Goal: Task Accomplishment & Management: Complete application form

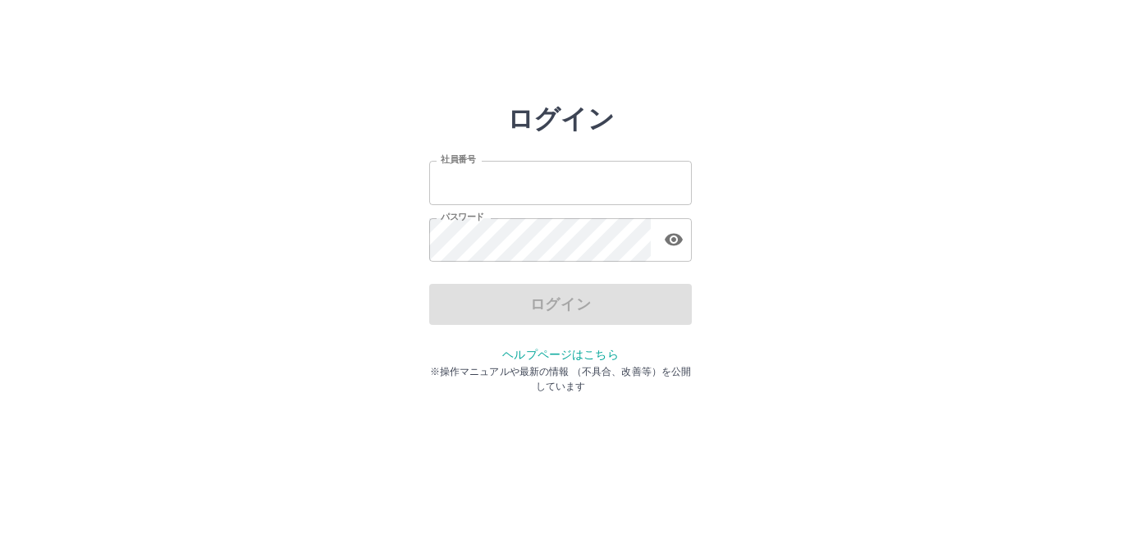
type input "*******"
click at [552, 300] on div "ログイン" at bounding box center [560, 304] width 263 height 41
type input "*******"
click at [537, 304] on div "ログイン" at bounding box center [560, 304] width 263 height 41
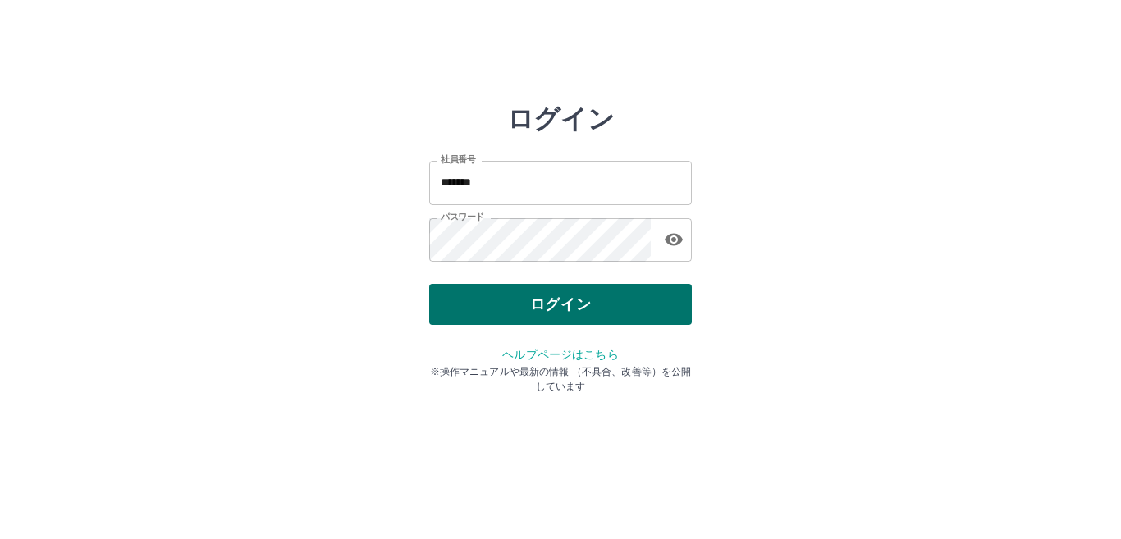
click at [519, 305] on button "ログイン" at bounding box center [560, 304] width 263 height 41
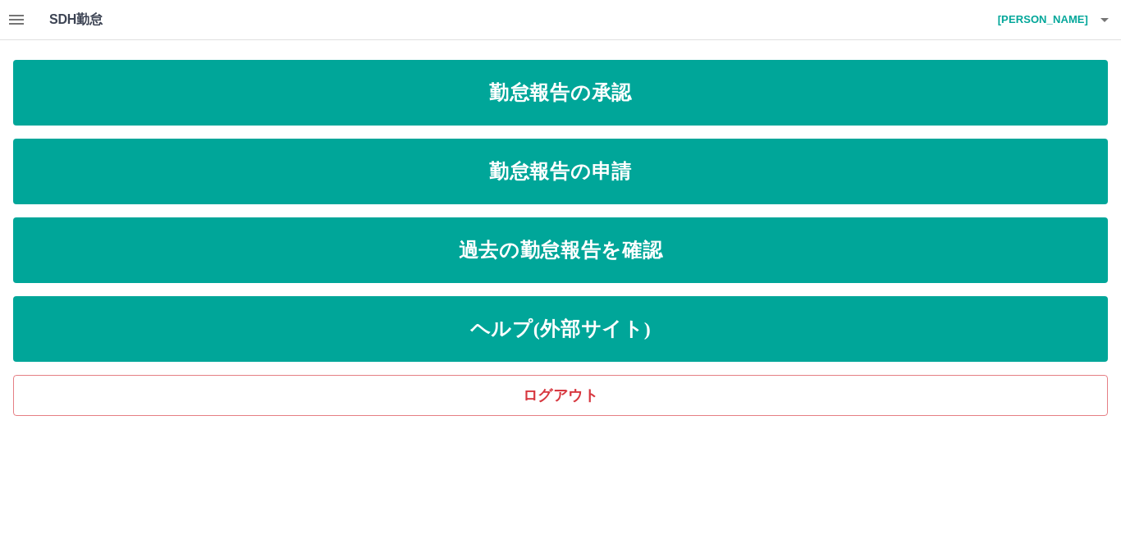
click at [11, 22] on icon "button" at bounding box center [17, 20] width 20 height 20
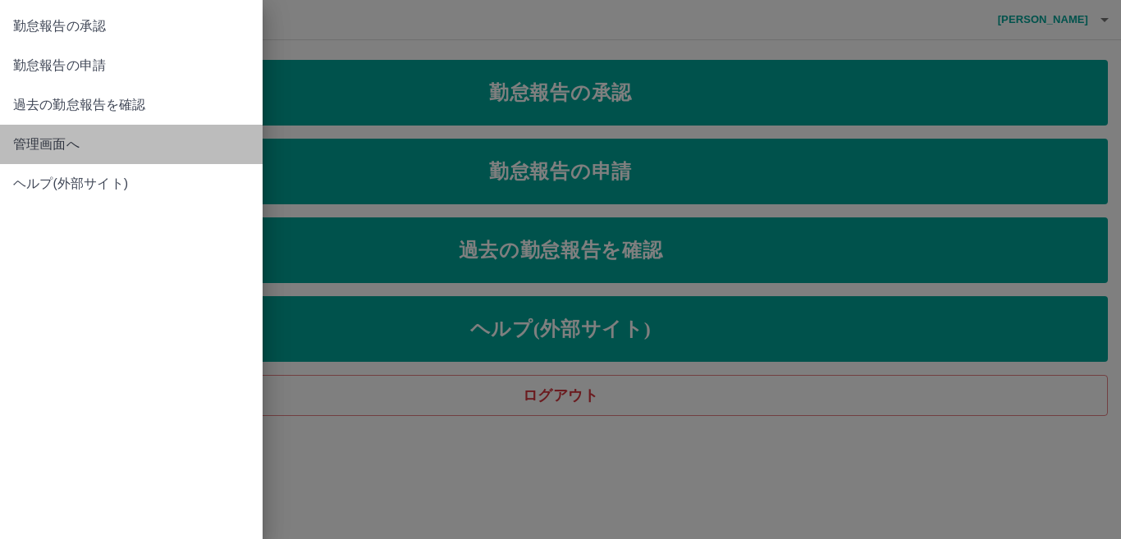
click at [24, 149] on span "管理画面へ" at bounding box center [131, 145] width 236 height 20
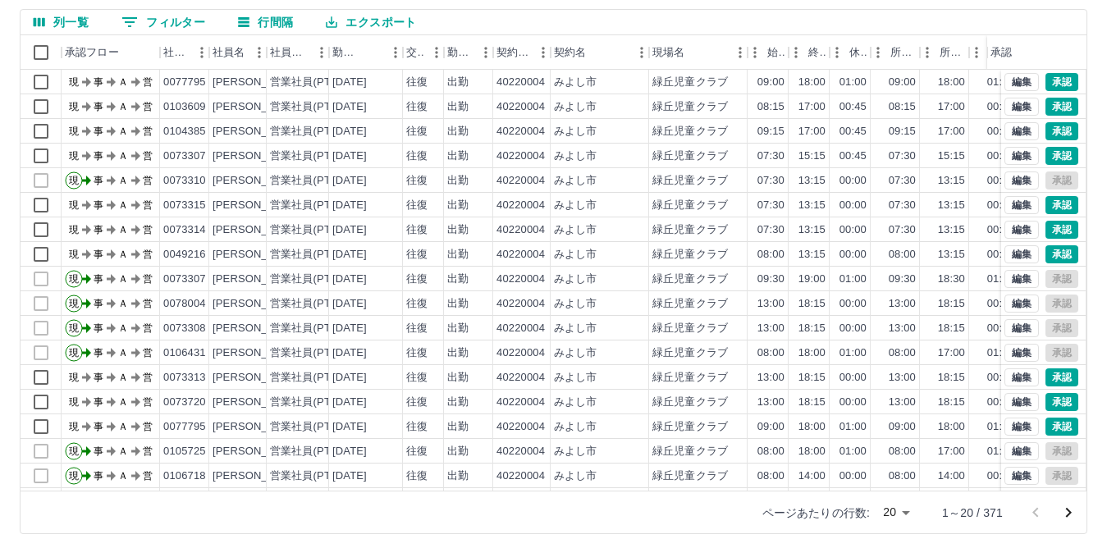
scroll to position [154, 0]
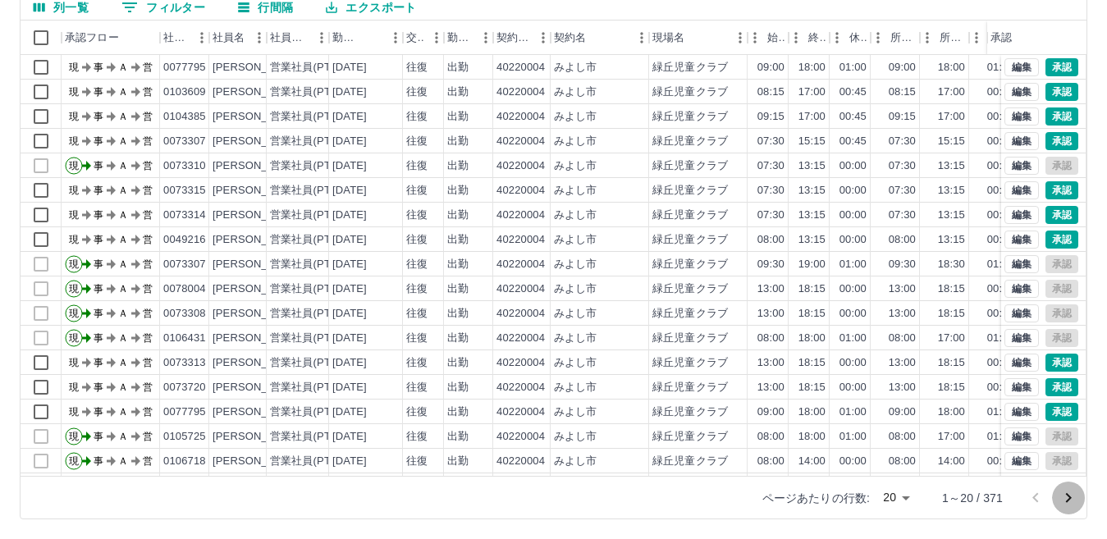
click at [1067, 497] on icon "次のページへ" at bounding box center [1069, 498] width 20 height 20
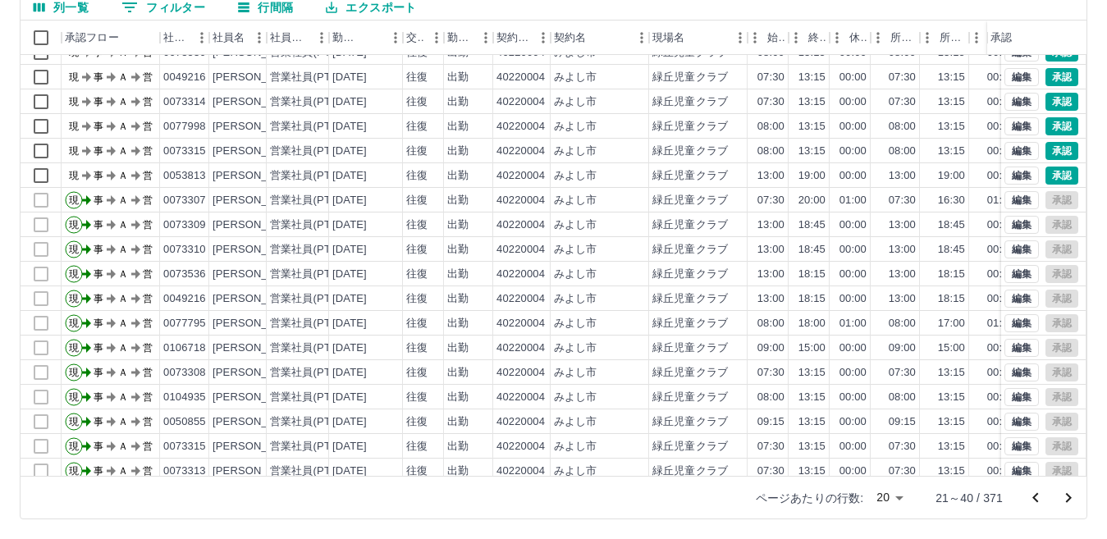
scroll to position [85, 0]
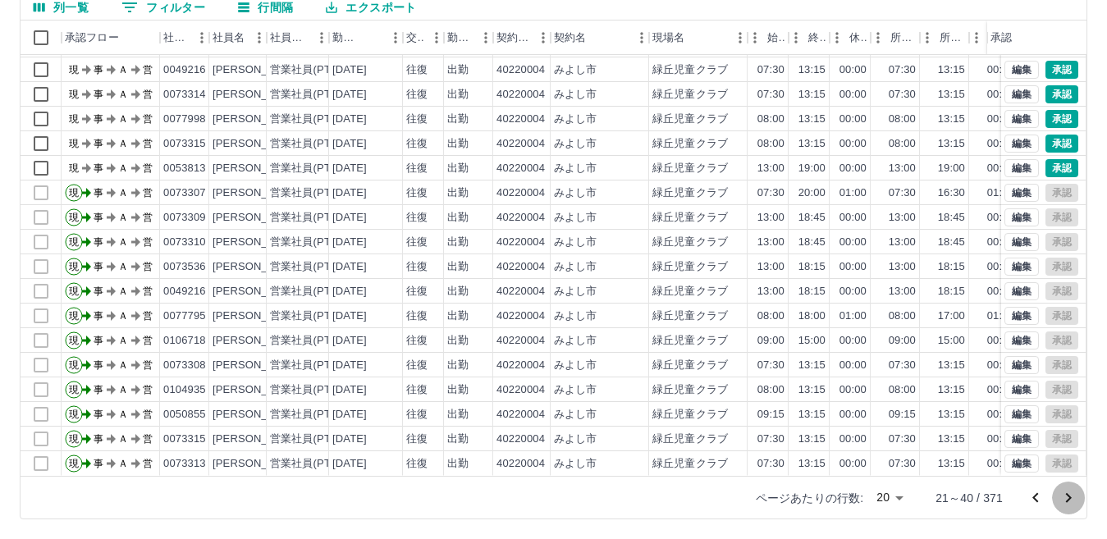
click at [1067, 497] on icon "次のページへ" at bounding box center [1069, 498] width 20 height 20
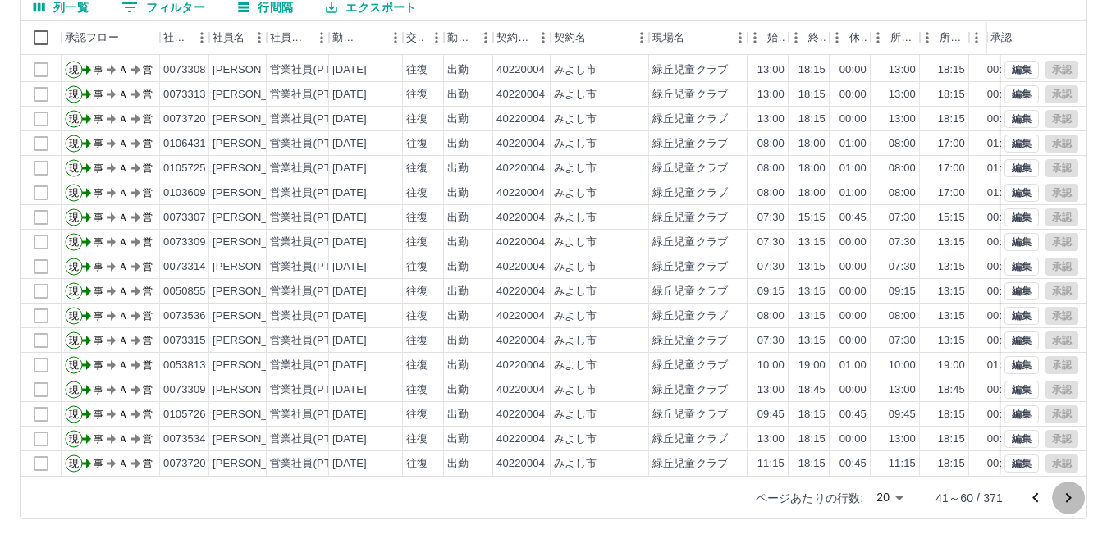
click at [1067, 500] on icon "次のページへ" at bounding box center [1069, 498] width 20 height 20
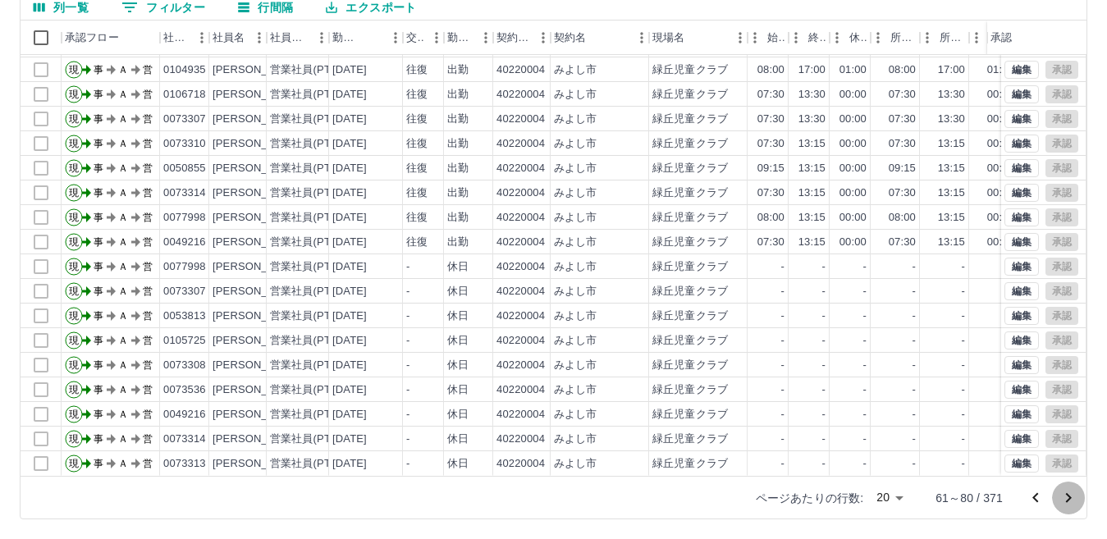
click at [1067, 495] on icon "次のページへ" at bounding box center [1069, 498] width 6 height 10
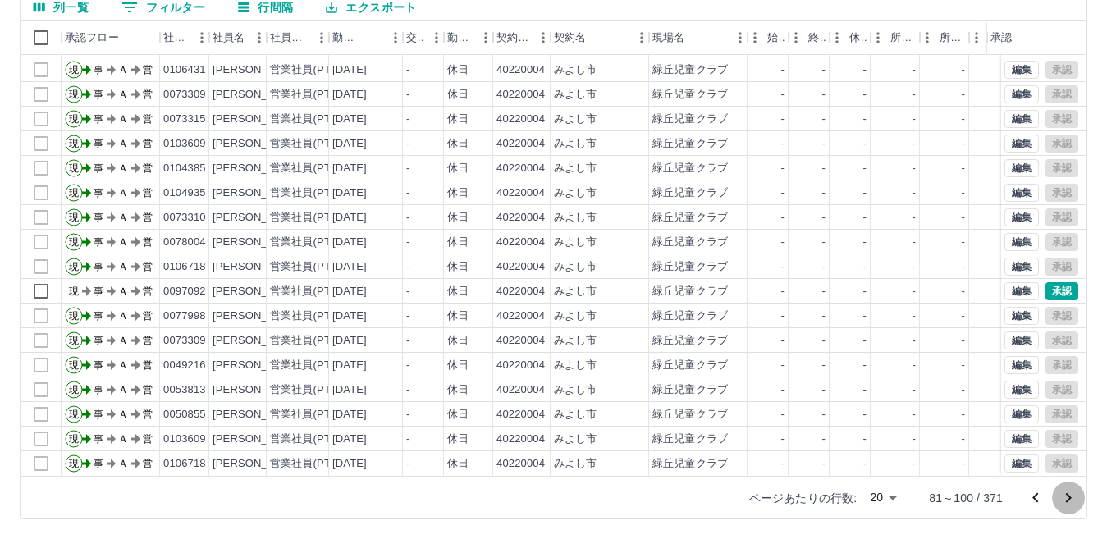
click at [1065, 496] on icon "次のページへ" at bounding box center [1069, 498] width 20 height 20
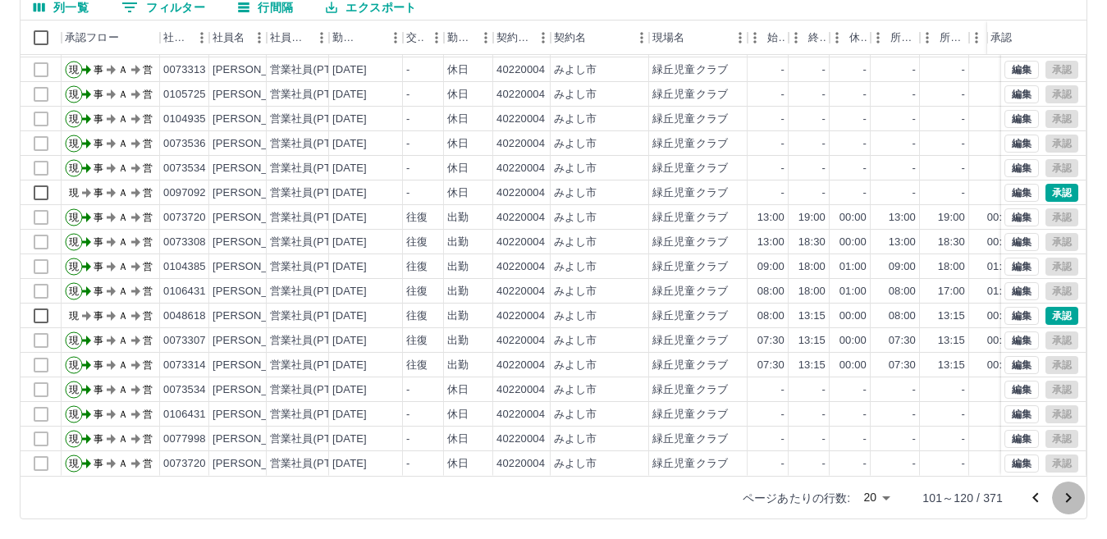
click at [1070, 498] on icon "次のページへ" at bounding box center [1069, 498] width 6 height 10
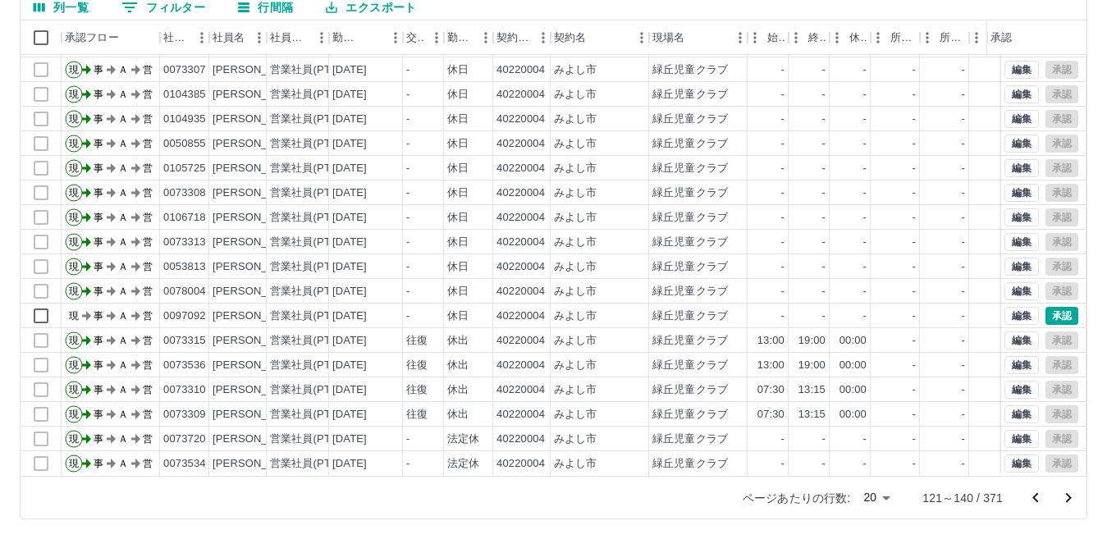
click at [1069, 497] on icon "次のページへ" at bounding box center [1069, 498] width 6 height 10
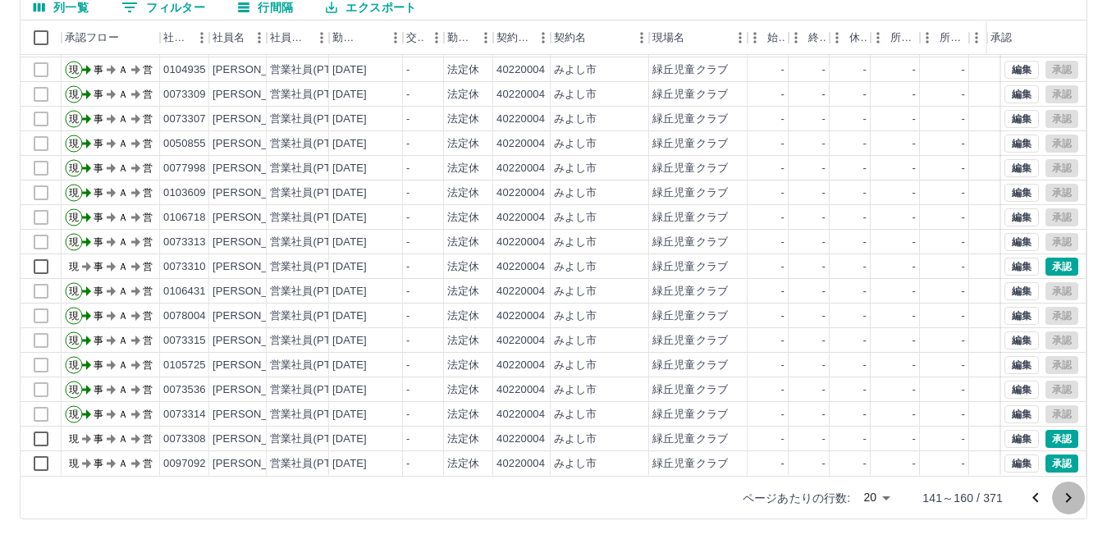
click at [1065, 493] on icon "次のページへ" at bounding box center [1069, 498] width 20 height 20
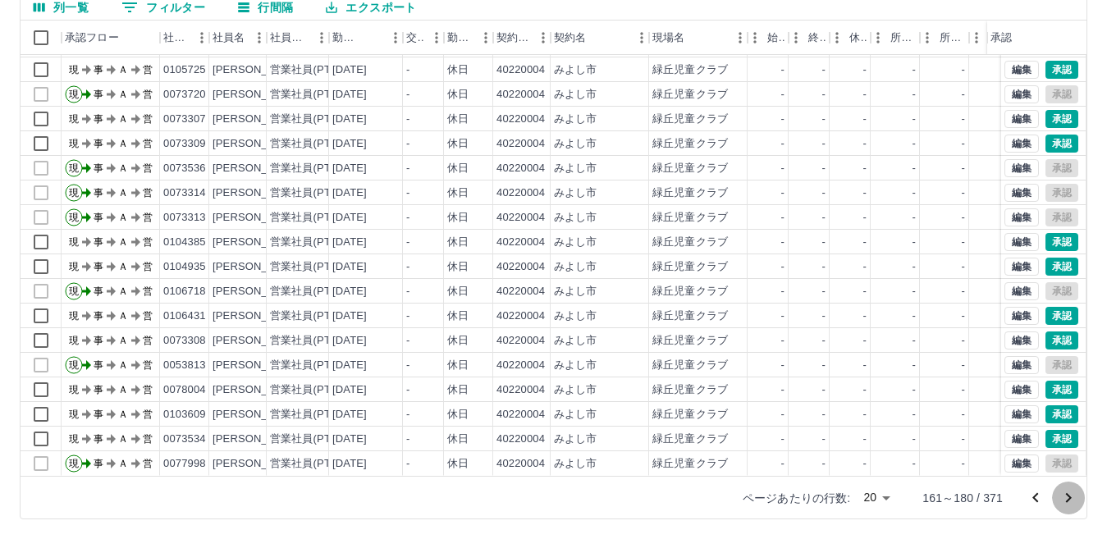
click at [1070, 499] on icon "次のページへ" at bounding box center [1069, 498] width 6 height 10
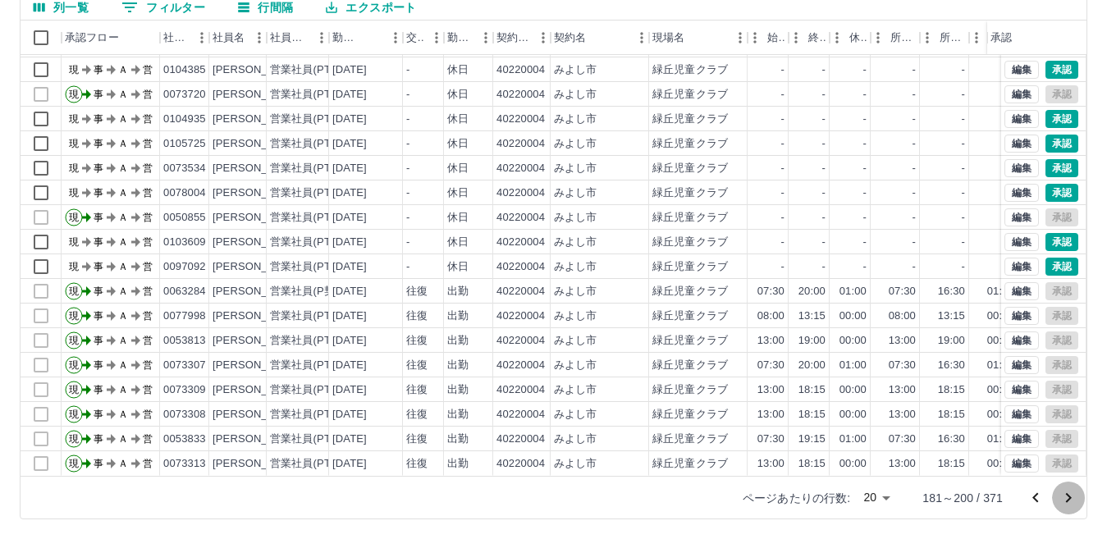
click at [1065, 498] on icon "次のページへ" at bounding box center [1069, 498] width 20 height 20
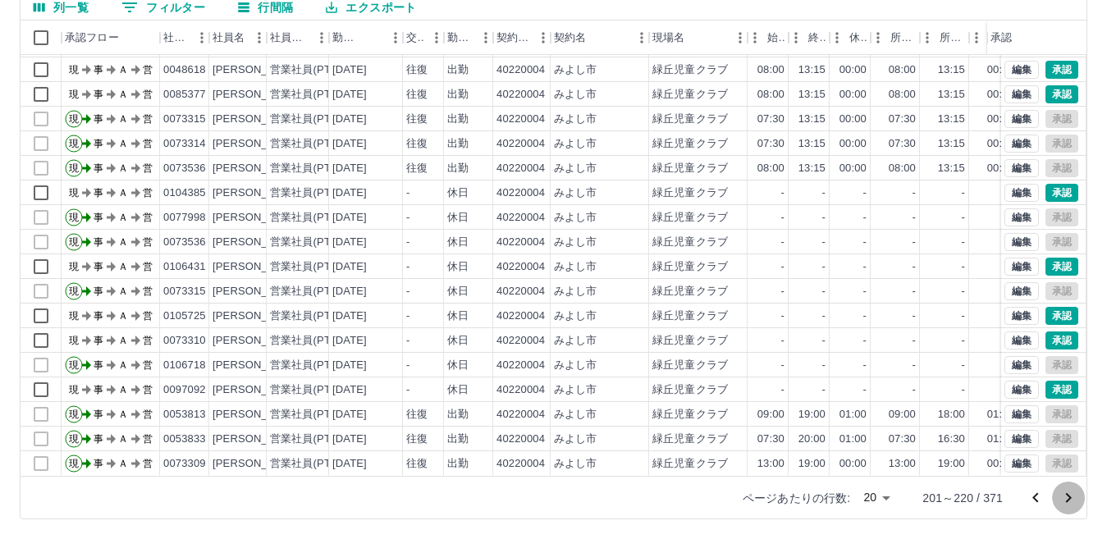
click at [1072, 493] on icon "次のページへ" at bounding box center [1069, 498] width 20 height 20
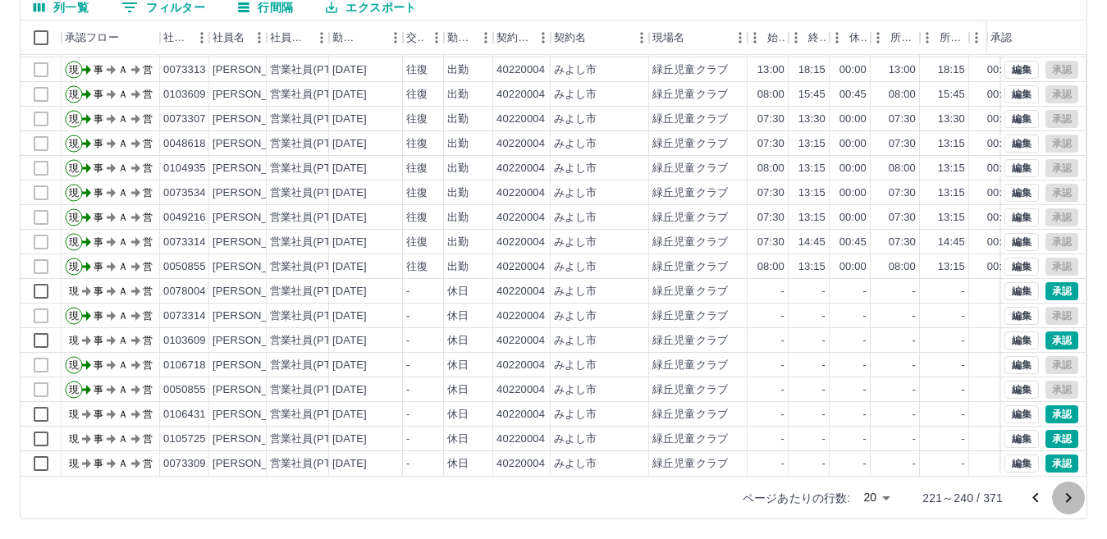
click at [1065, 493] on icon "次のページへ" at bounding box center [1069, 498] width 20 height 20
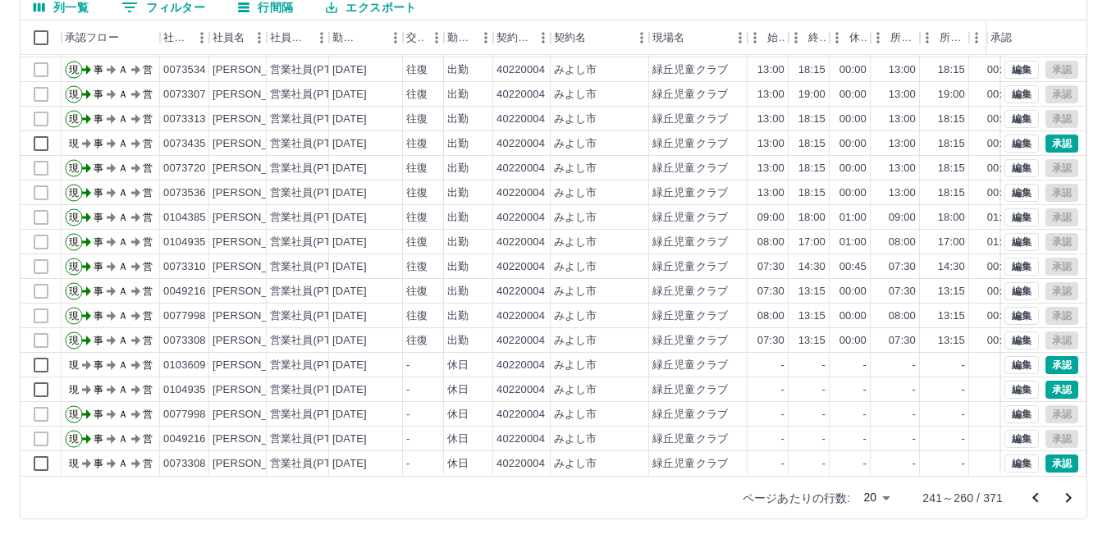
click at [1067, 494] on icon "次のページへ" at bounding box center [1069, 498] width 20 height 20
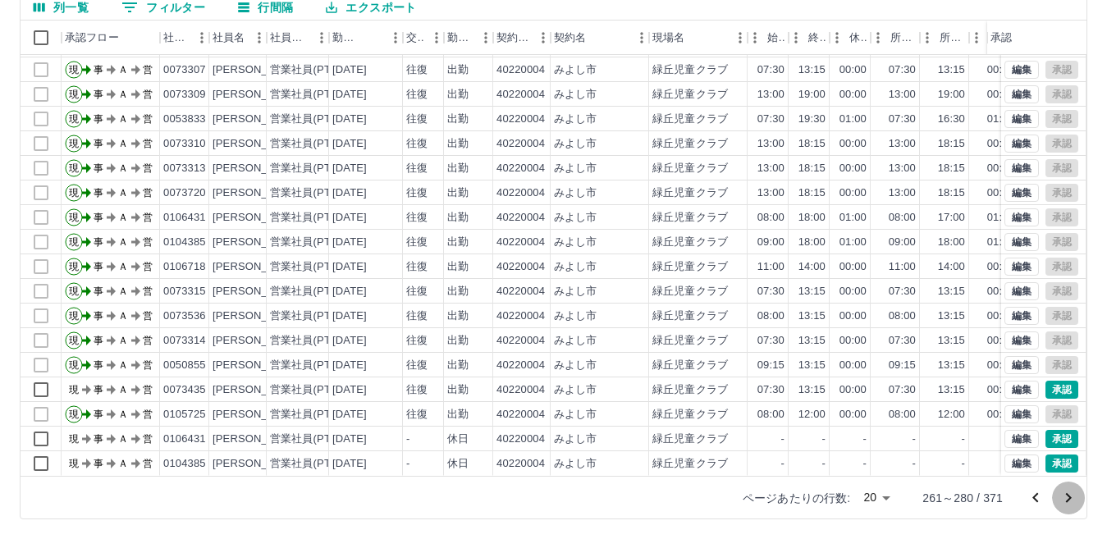
click at [1071, 499] on icon "次のページへ" at bounding box center [1069, 498] width 20 height 20
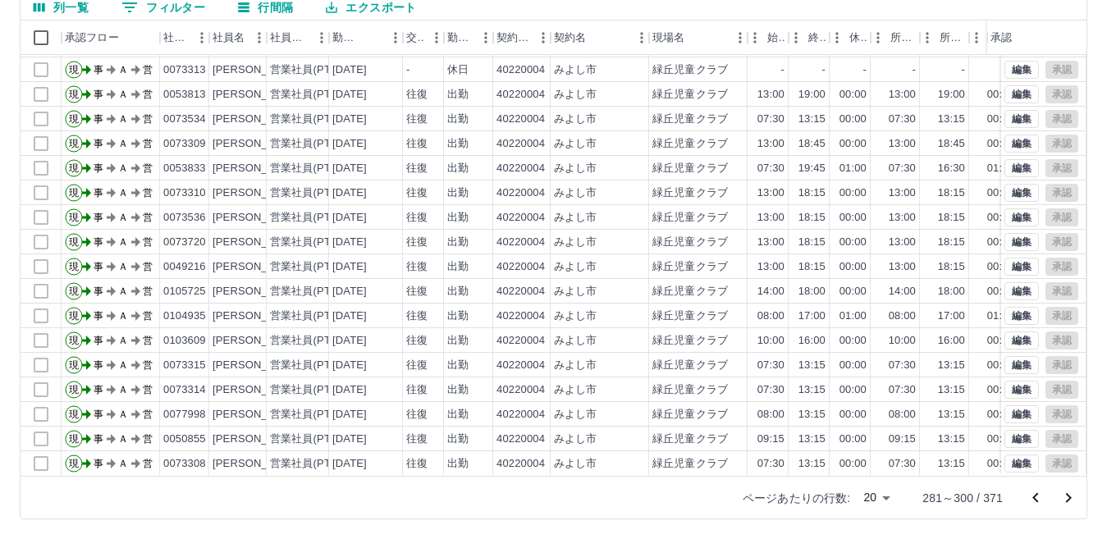
click at [1066, 497] on icon "次のページへ" at bounding box center [1069, 498] width 20 height 20
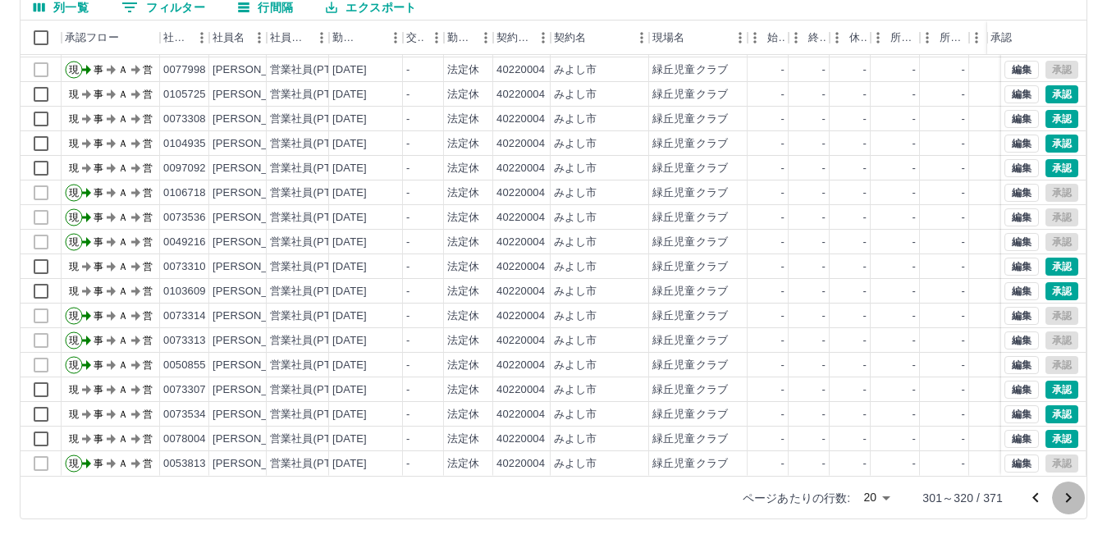
click at [1065, 496] on icon "次のページへ" at bounding box center [1069, 498] width 20 height 20
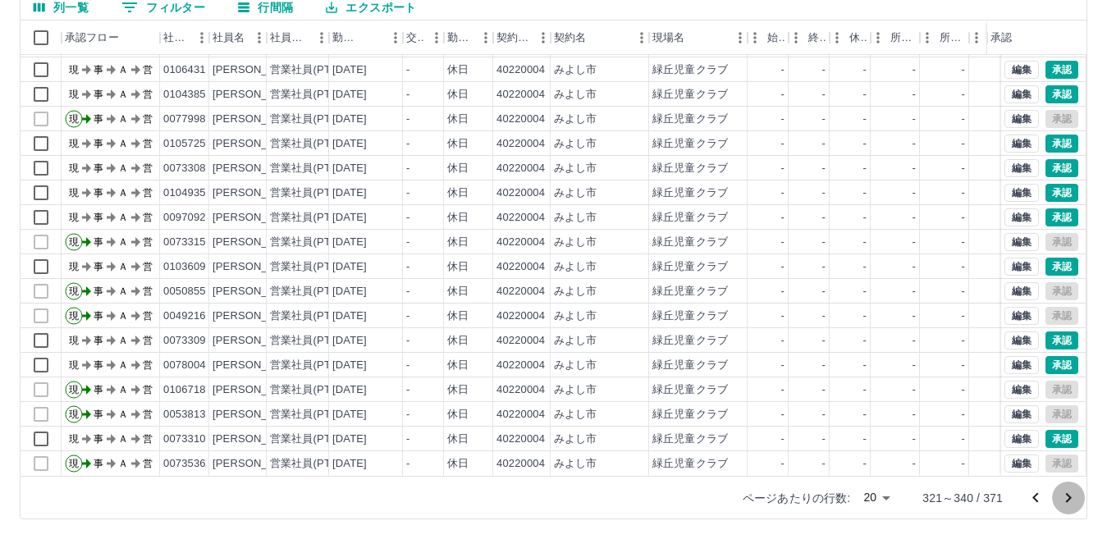
click at [1067, 498] on icon "次のページへ" at bounding box center [1069, 498] width 20 height 20
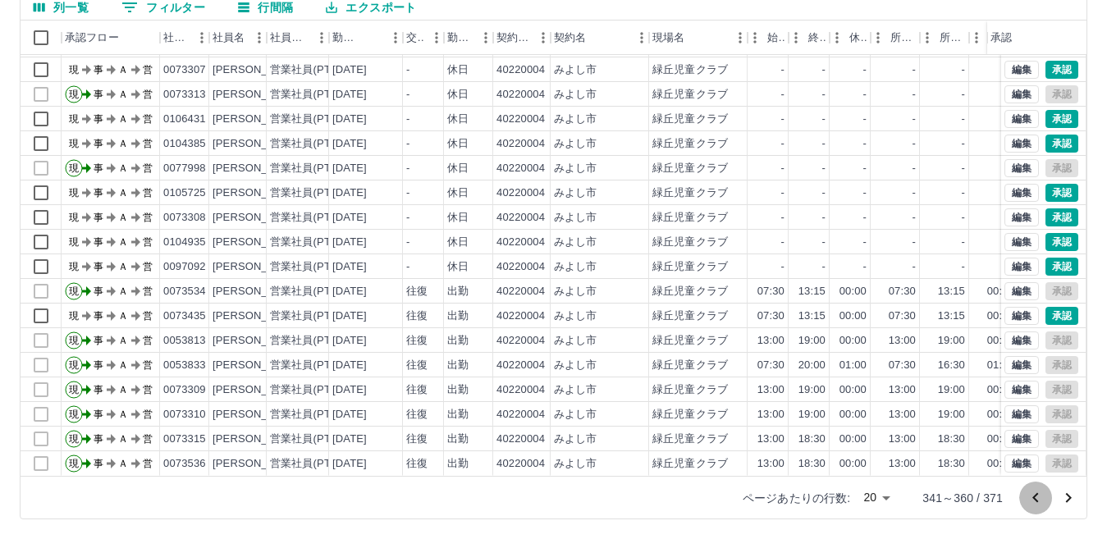
click at [1038, 497] on icon "前のページへ" at bounding box center [1036, 498] width 20 height 20
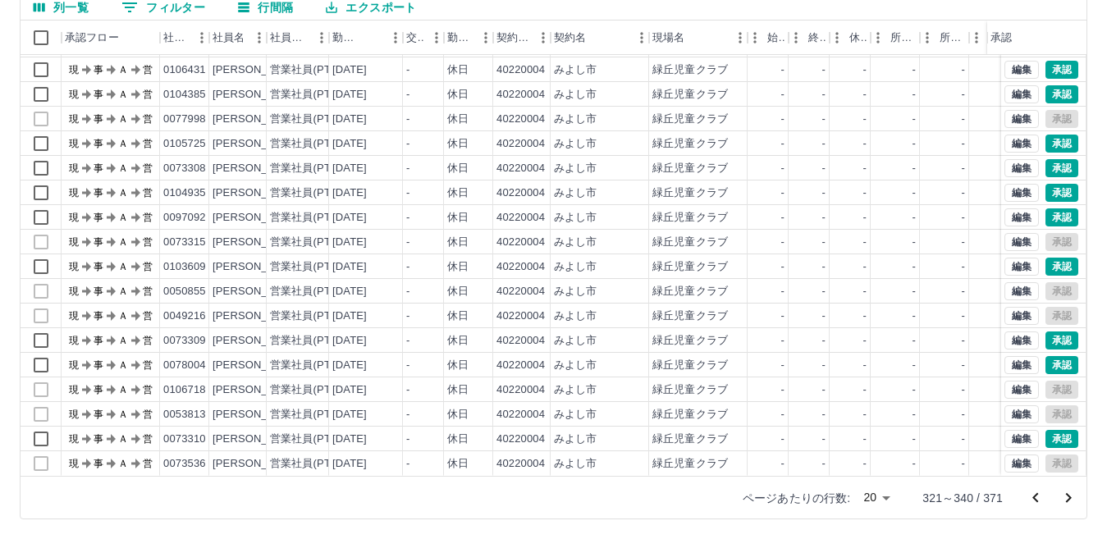
scroll to position [0, 0]
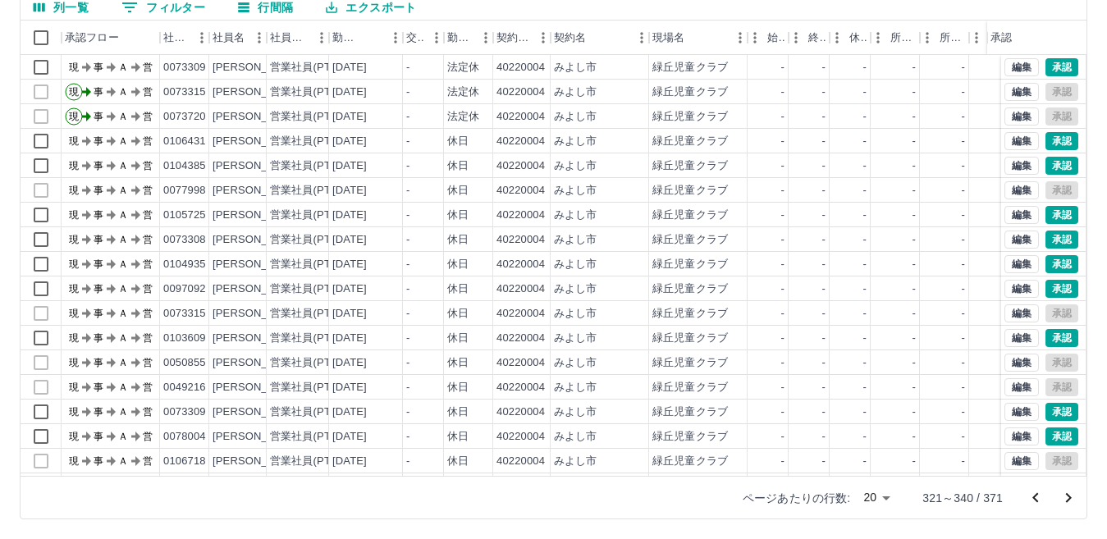
click at [1038, 495] on icon "前のページへ" at bounding box center [1036, 498] width 20 height 20
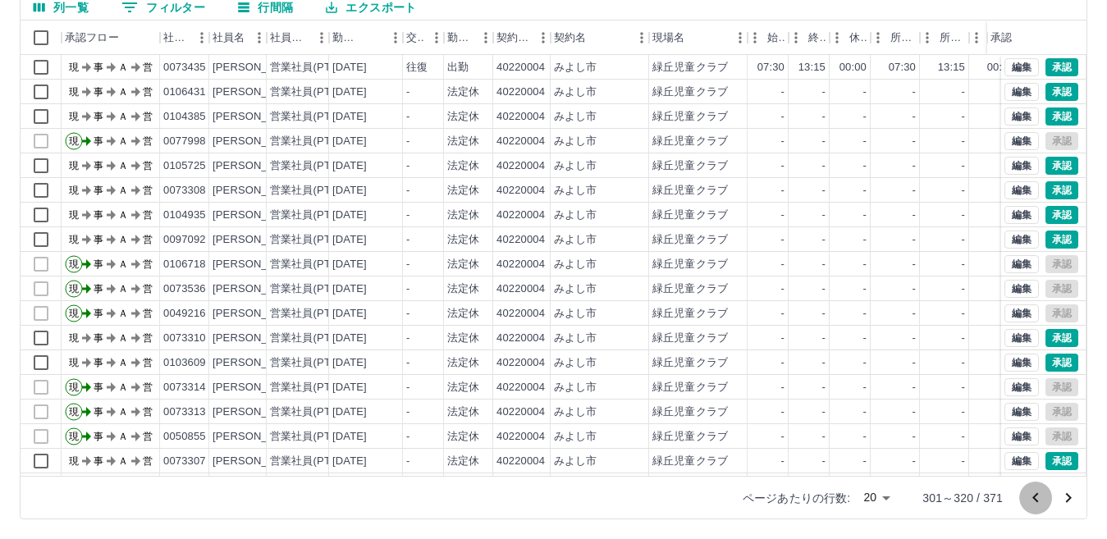
click at [1038, 494] on icon "前のページへ" at bounding box center [1036, 498] width 6 height 10
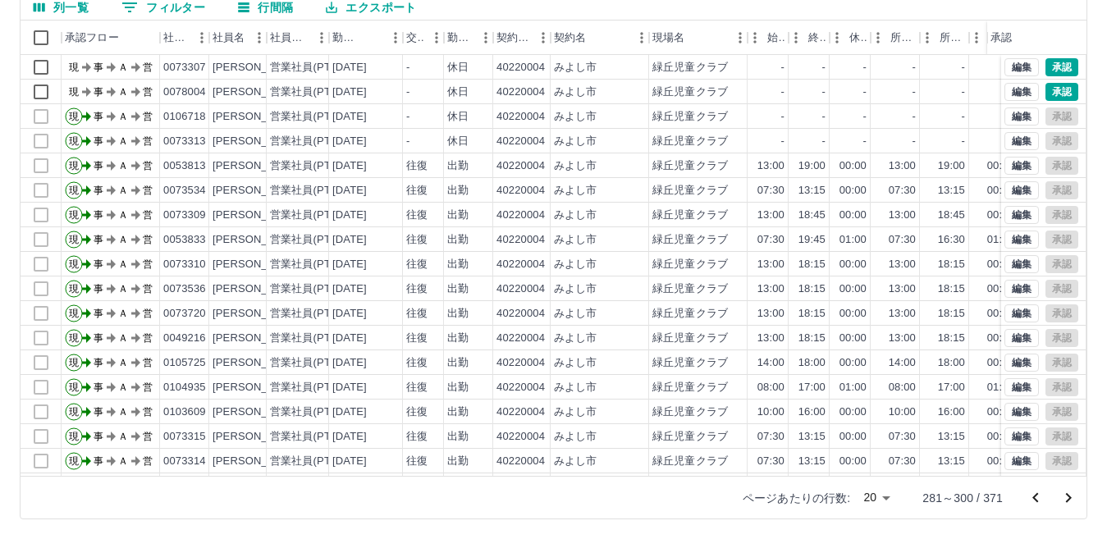
click at [1038, 494] on icon "前のページへ" at bounding box center [1036, 498] width 6 height 10
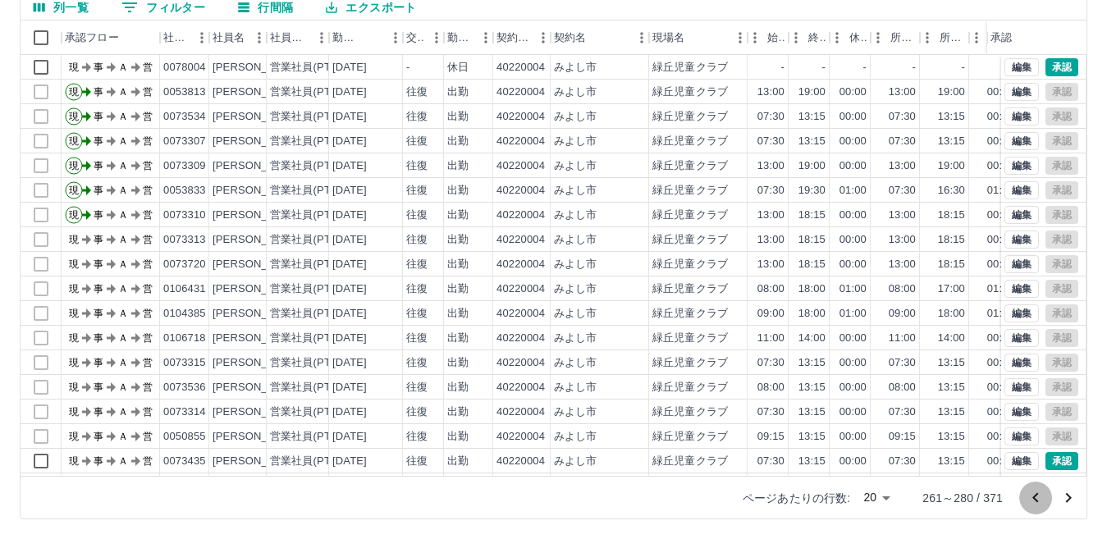
click at [1038, 494] on icon "前のページへ" at bounding box center [1036, 498] width 6 height 10
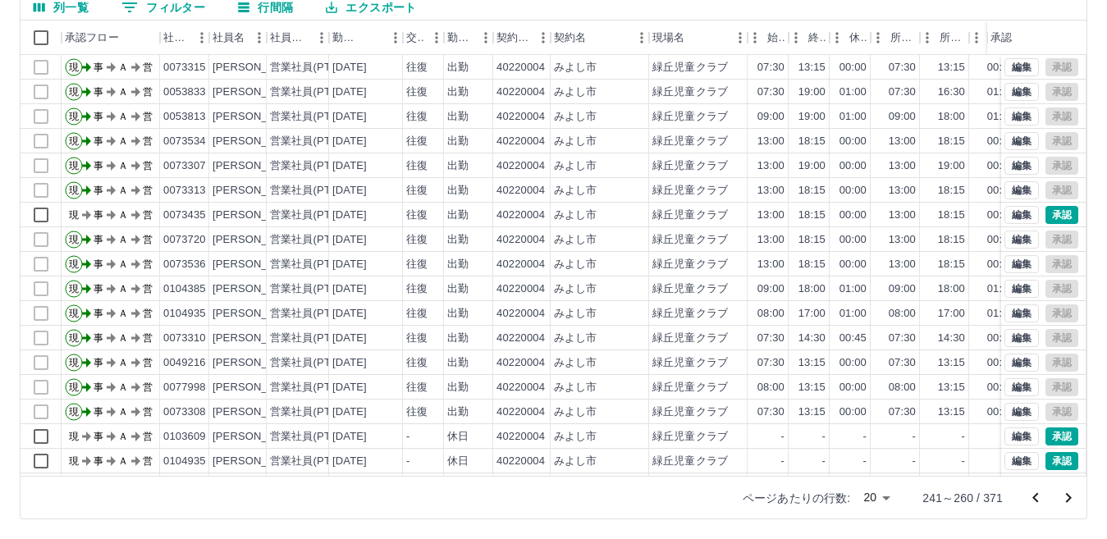
scroll to position [85, 0]
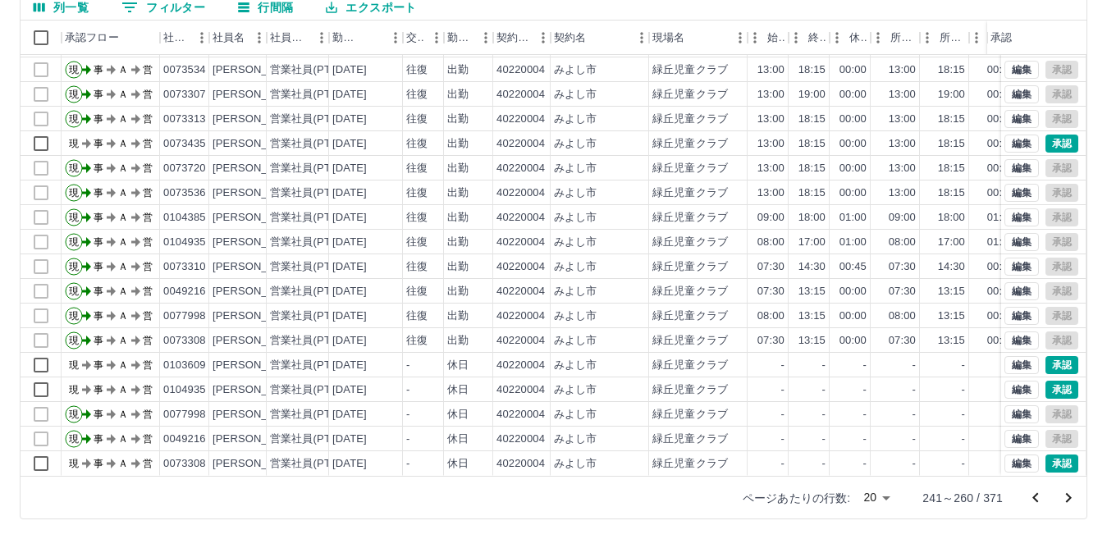
click at [1033, 497] on icon "前のページへ" at bounding box center [1036, 498] width 20 height 20
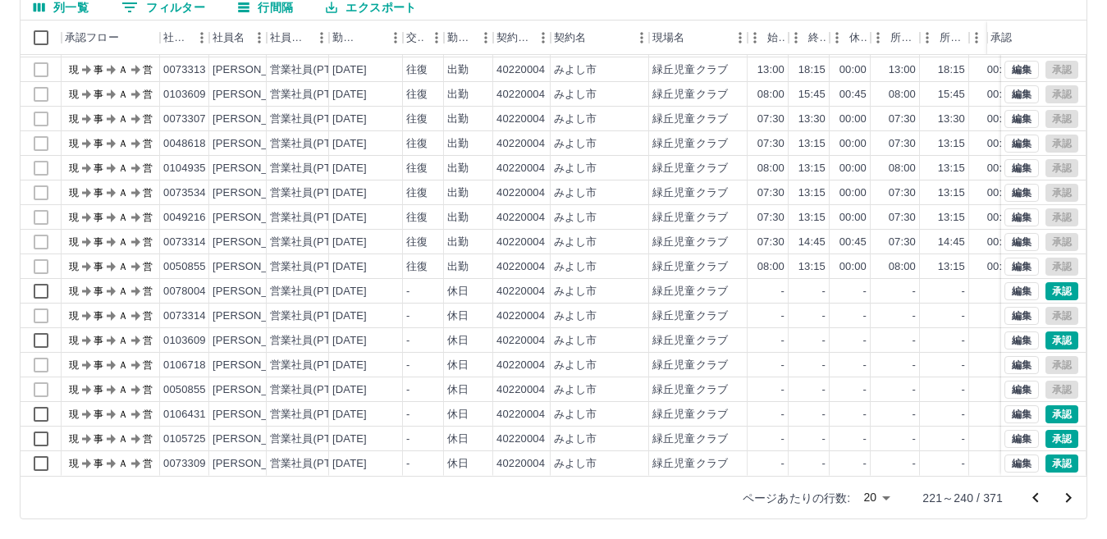
scroll to position [0, 0]
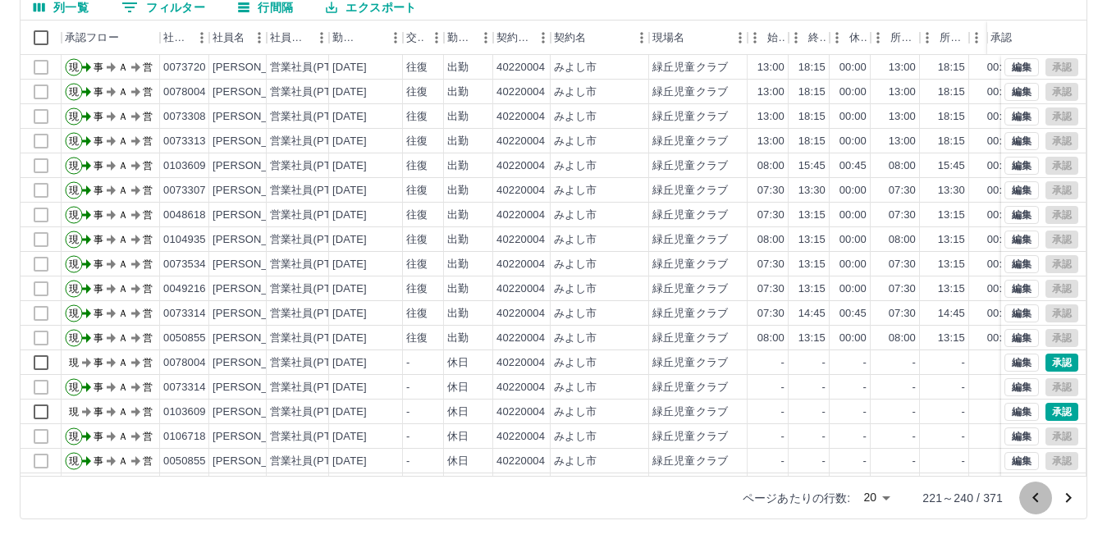
click at [1034, 495] on icon "前のページへ" at bounding box center [1036, 498] width 20 height 20
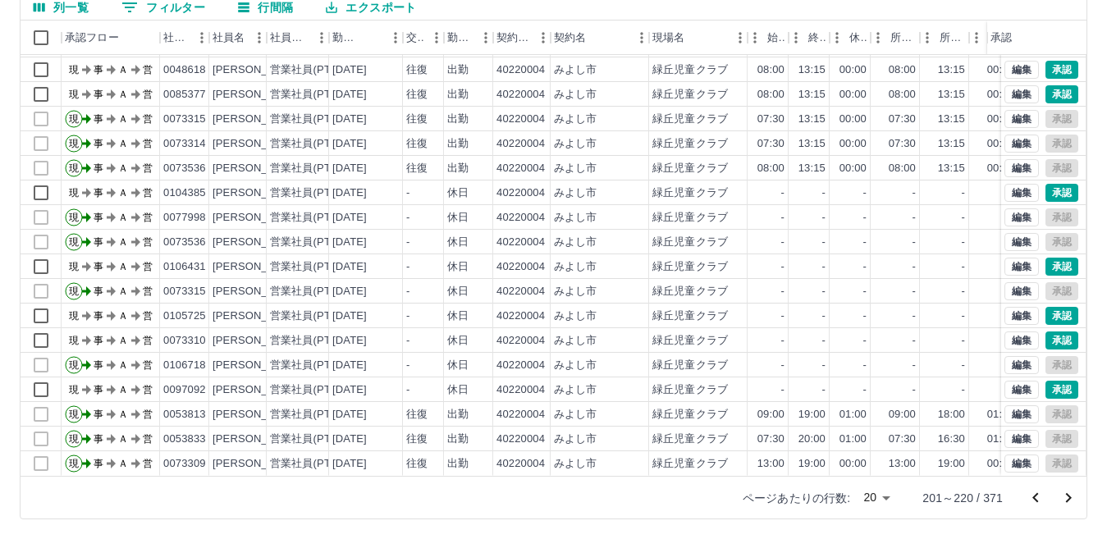
scroll to position [85, 0]
click at [1035, 497] on icon "前のページへ" at bounding box center [1036, 498] width 6 height 10
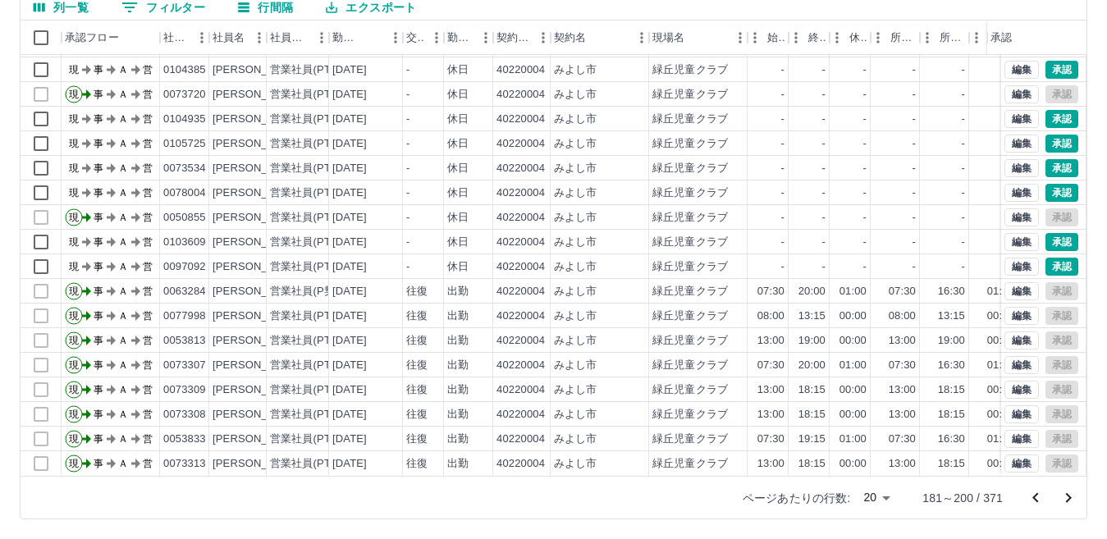
click at [1037, 501] on icon "前のページへ" at bounding box center [1036, 498] width 6 height 10
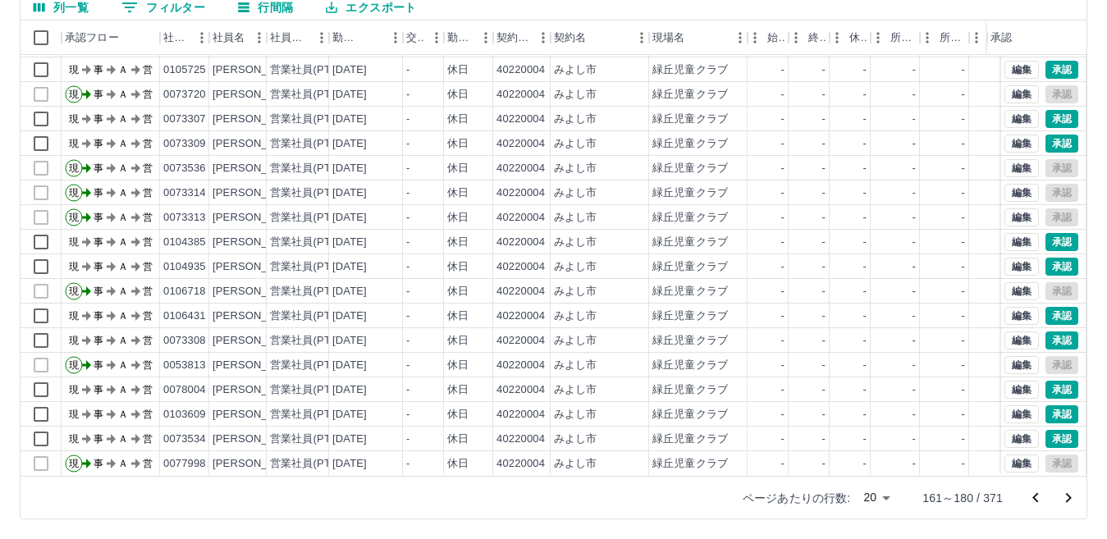
click at [1038, 498] on icon "前のページへ" at bounding box center [1036, 498] width 20 height 20
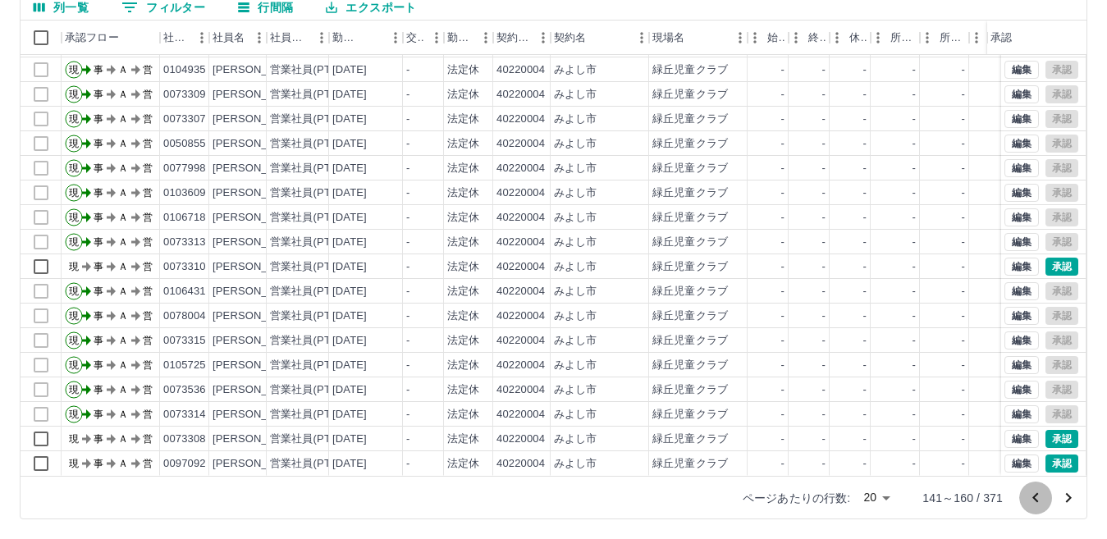
click at [1037, 495] on icon "前のページへ" at bounding box center [1036, 498] width 6 height 10
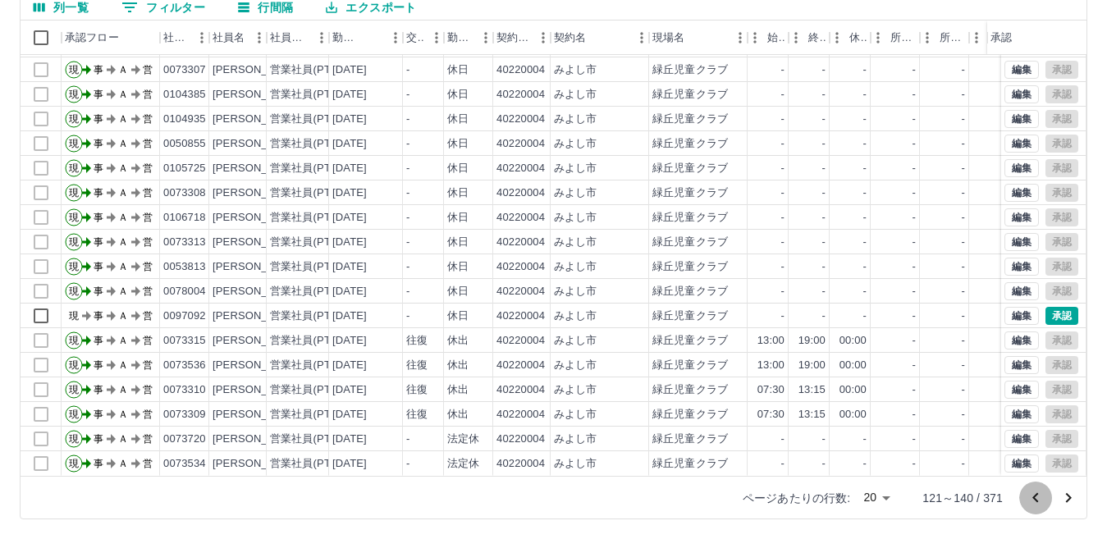
drag, startPoint x: 1038, startPoint y: 497, endPoint x: 1052, endPoint y: 486, distance: 18.1
click at [1038, 496] on icon "前のページへ" at bounding box center [1036, 498] width 20 height 20
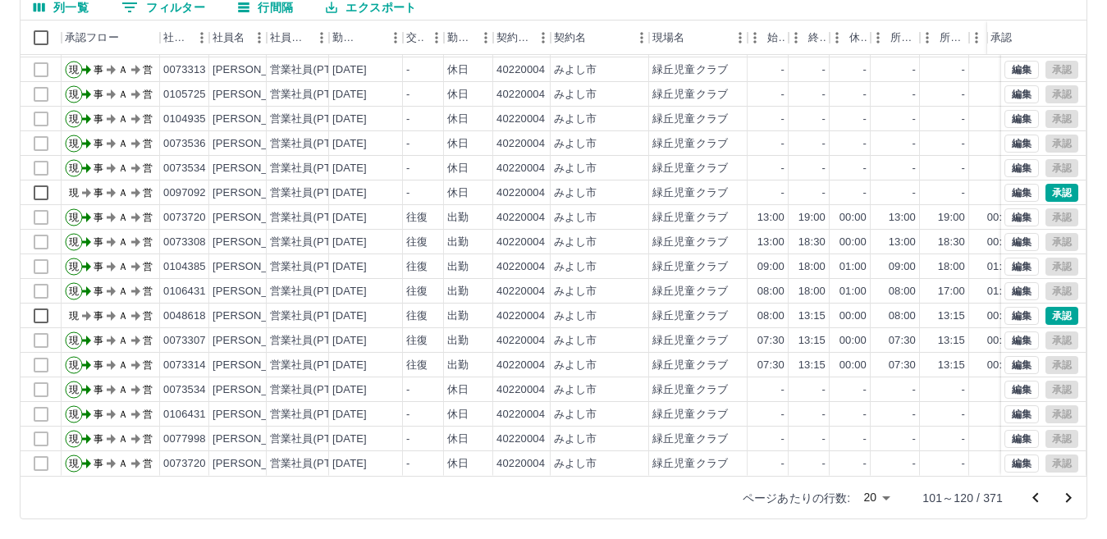
click at [1033, 495] on icon "前のページへ" at bounding box center [1036, 498] width 20 height 20
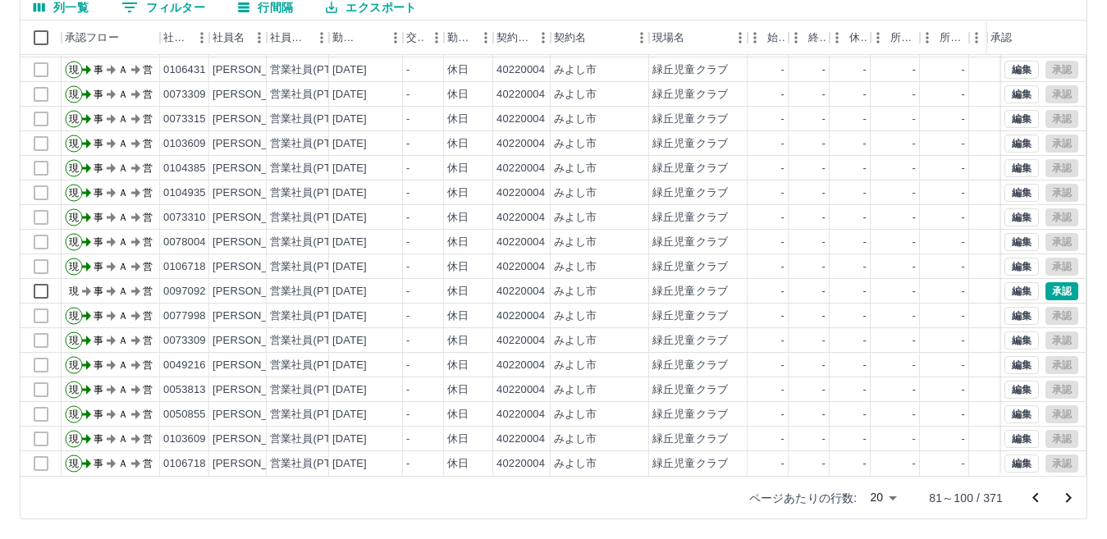
click at [1032, 498] on icon "前のページへ" at bounding box center [1036, 498] width 20 height 20
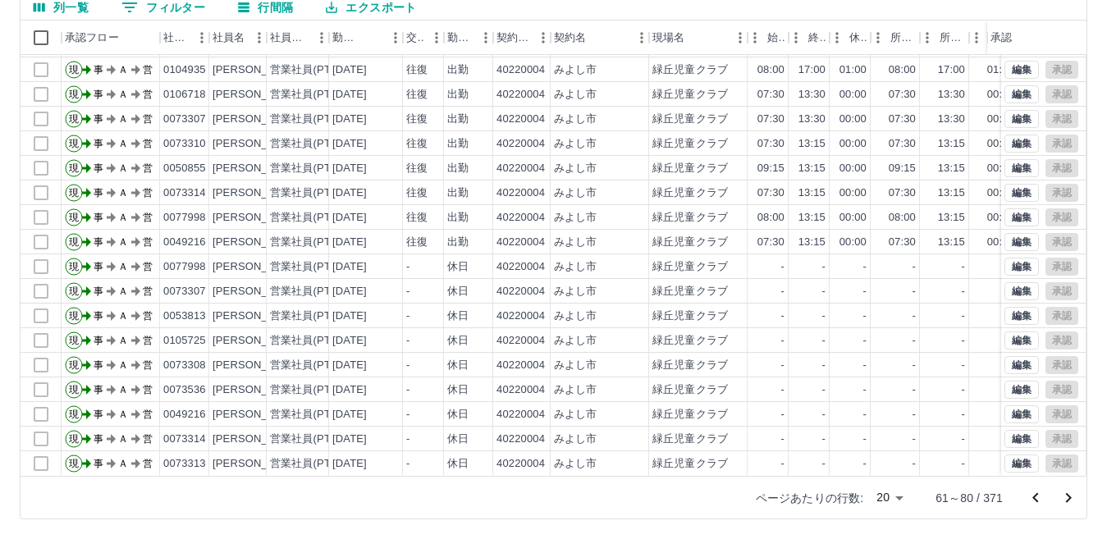
click at [1033, 496] on icon "前のページへ" at bounding box center [1036, 498] width 20 height 20
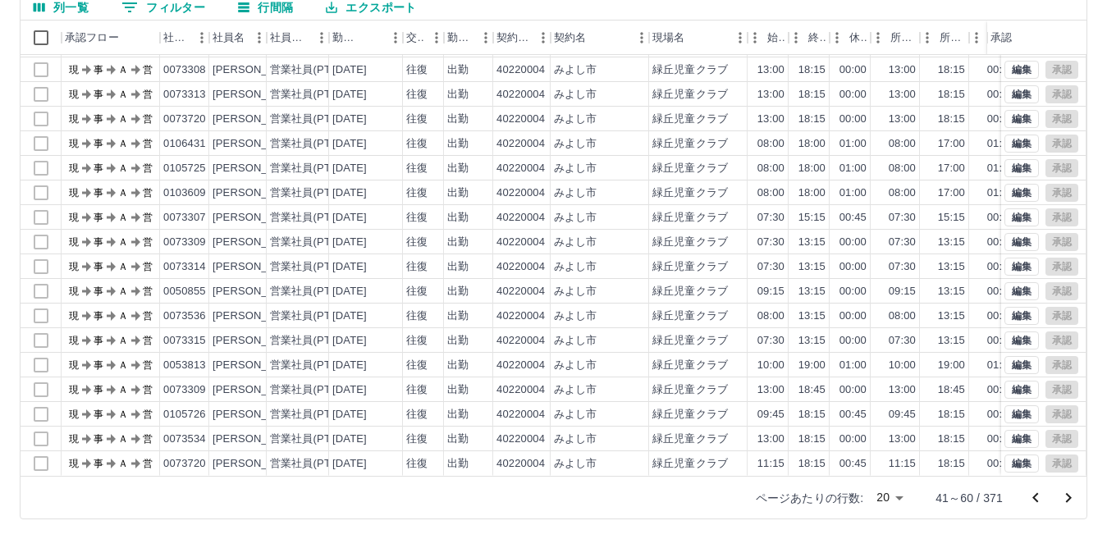
scroll to position [0, 0]
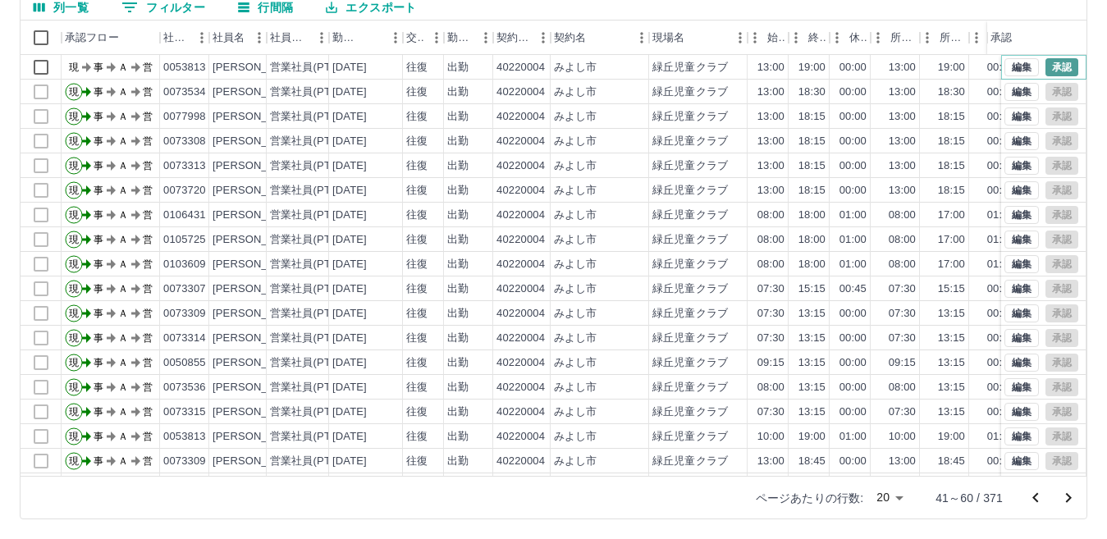
click at [1048, 64] on button "承認" at bounding box center [1062, 67] width 33 height 18
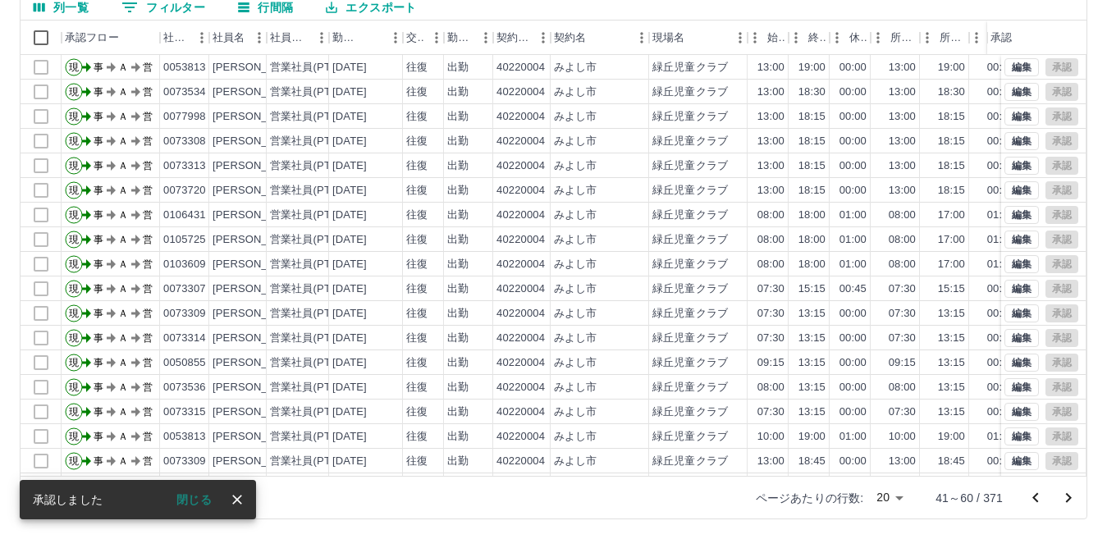
click at [1037, 500] on icon "前のページへ" at bounding box center [1036, 498] width 6 height 10
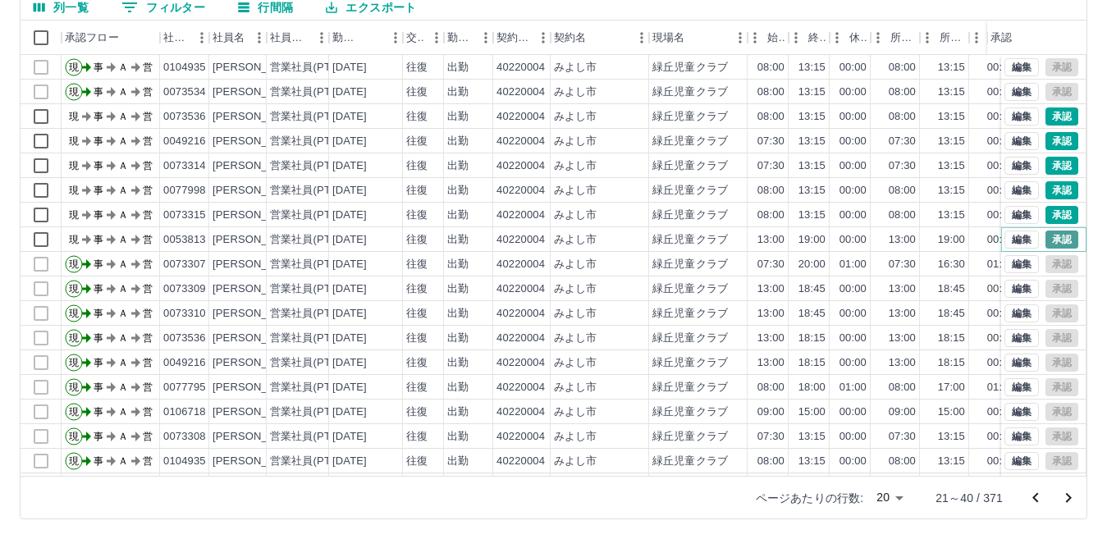
click at [1052, 237] on button "承認" at bounding box center [1062, 240] width 33 height 18
click at [1047, 216] on button "承認" at bounding box center [1062, 215] width 33 height 18
drag, startPoint x: 1051, startPoint y: 186, endPoint x: 1061, endPoint y: 192, distance: 11.8
click at [1051, 186] on button "承認" at bounding box center [1062, 190] width 33 height 18
click at [1052, 168] on button "承認" at bounding box center [1062, 166] width 33 height 18
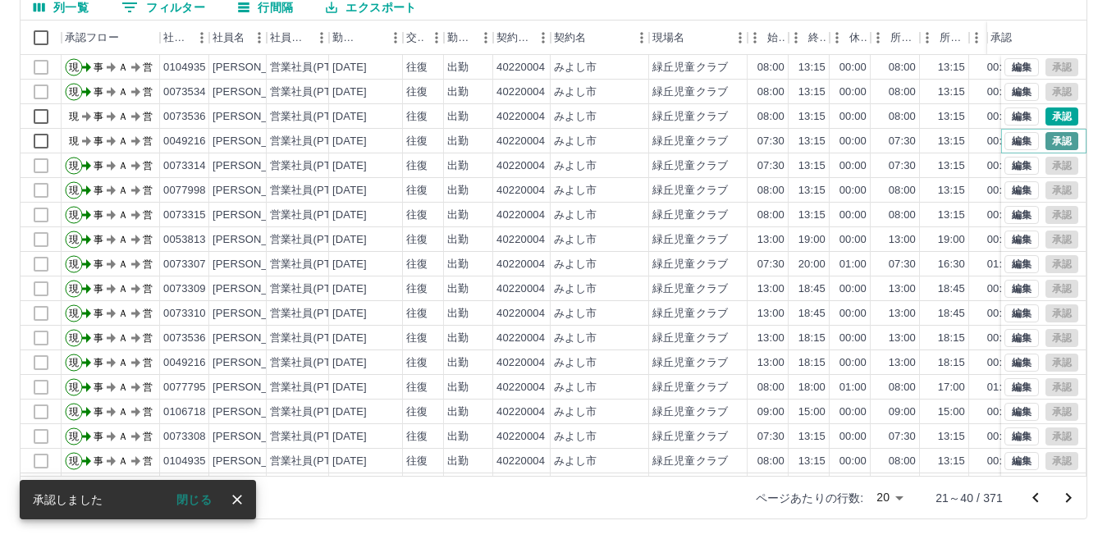
click at [1052, 133] on button "承認" at bounding box center [1062, 141] width 33 height 18
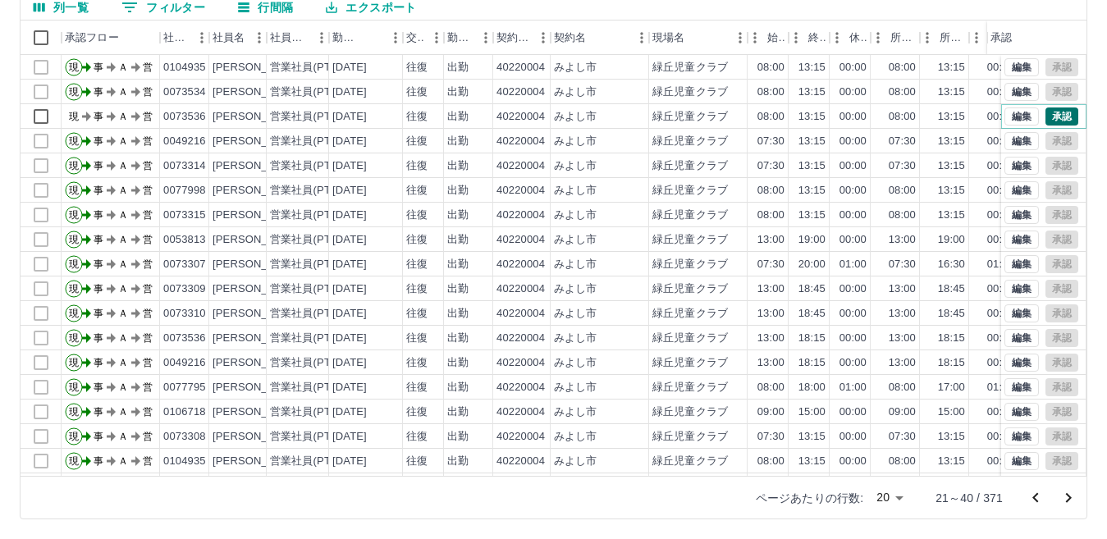
click at [1052, 117] on button "承認" at bounding box center [1062, 117] width 33 height 18
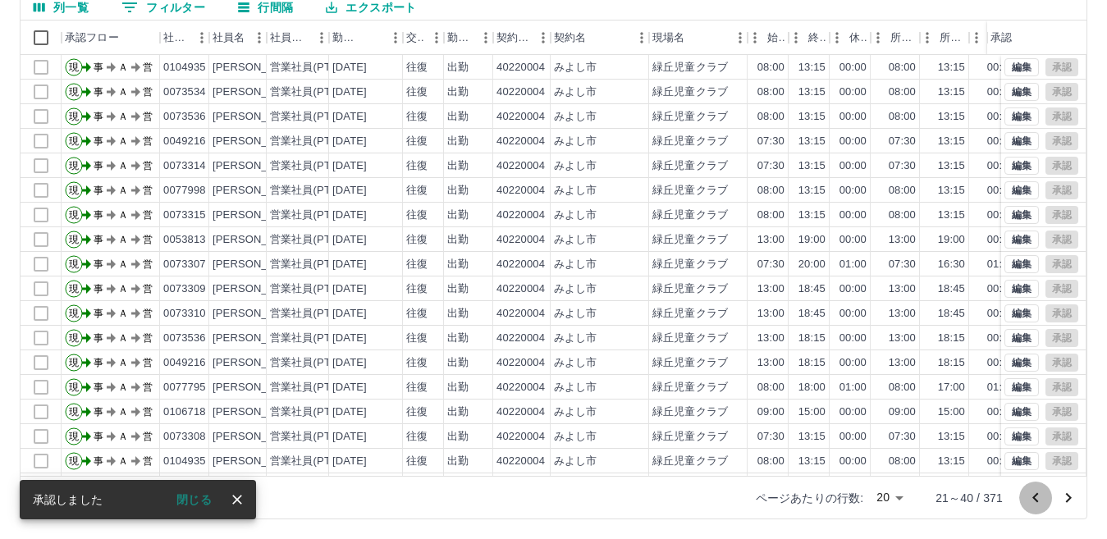
click at [1034, 497] on icon "前のページへ" at bounding box center [1036, 498] width 6 height 10
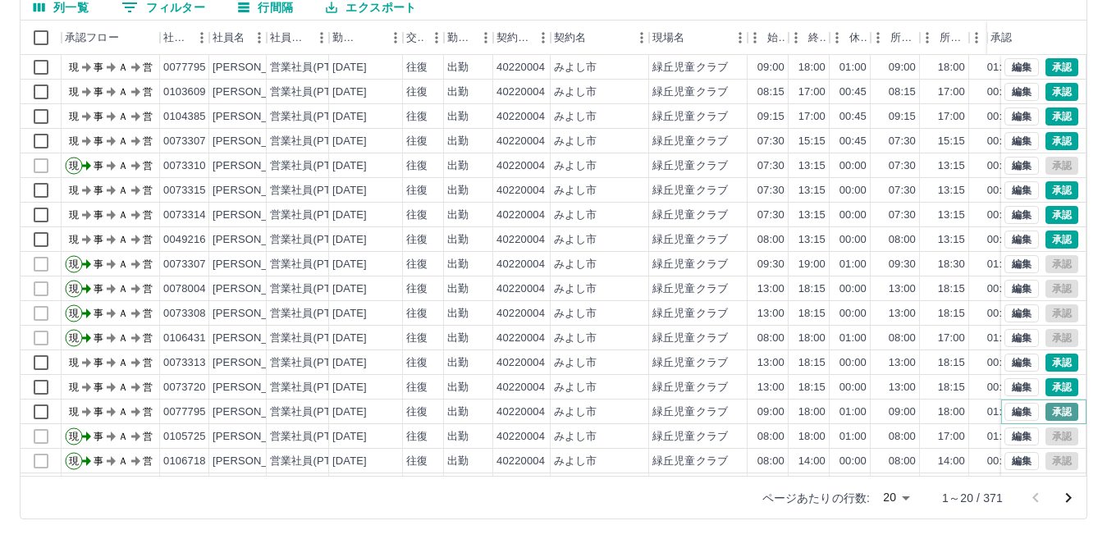
click at [1049, 408] on button "承認" at bounding box center [1062, 412] width 33 height 18
click at [1046, 384] on button "承認" at bounding box center [1062, 387] width 33 height 18
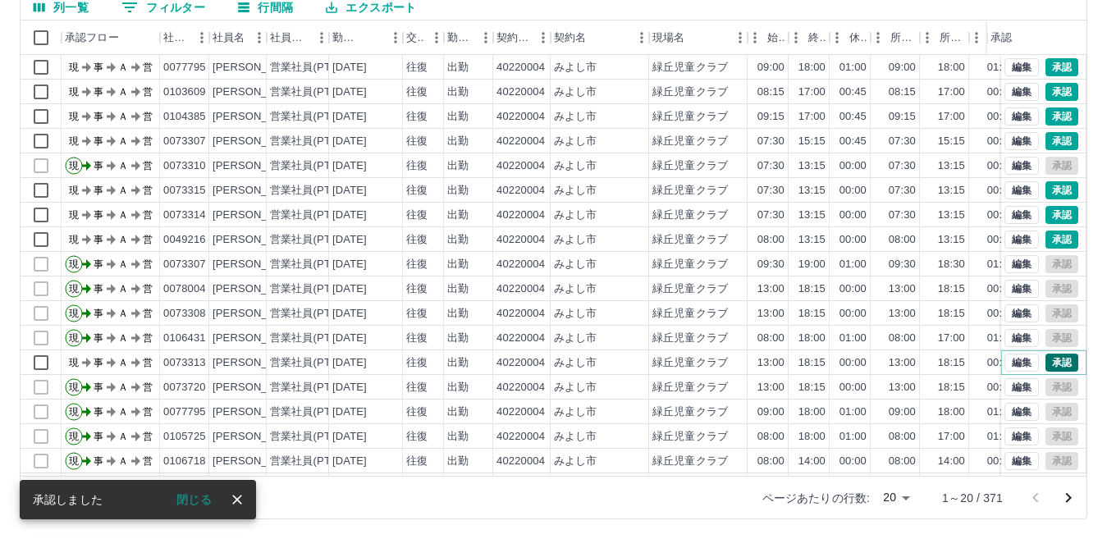
click at [1056, 357] on button "承認" at bounding box center [1062, 363] width 33 height 18
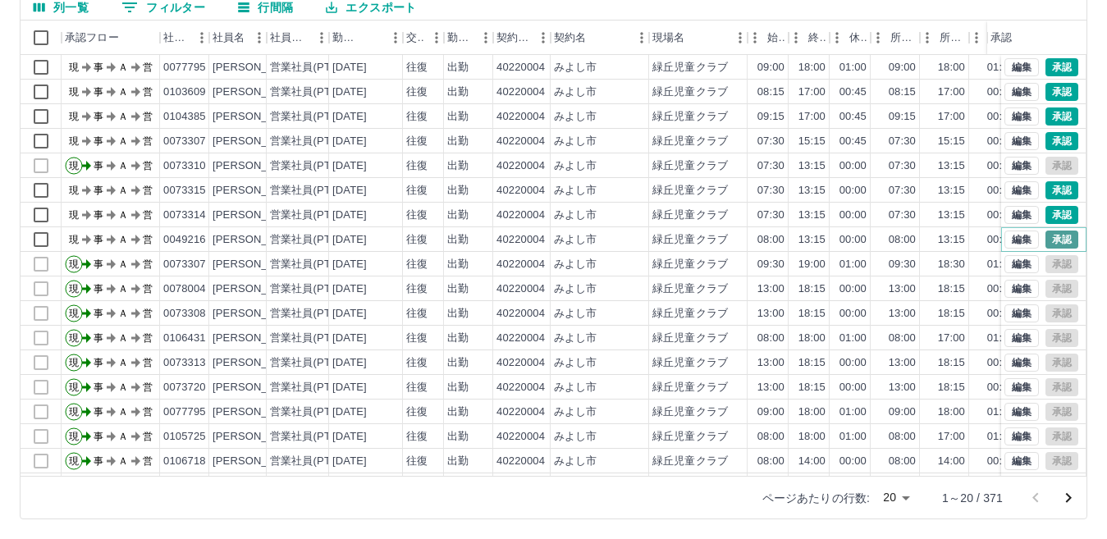
click at [1049, 241] on button "承認" at bounding box center [1062, 240] width 33 height 18
click at [1050, 210] on button "承認" at bounding box center [1062, 215] width 33 height 18
click at [1046, 195] on button "承認" at bounding box center [1062, 190] width 33 height 18
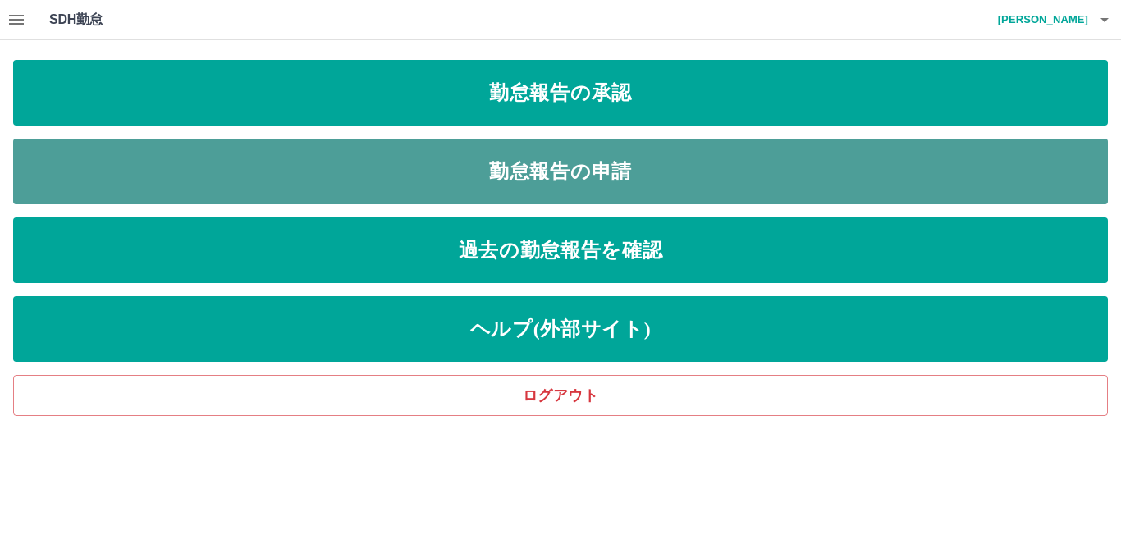
click at [282, 182] on link "勤怠報告の申請" at bounding box center [560, 172] width 1095 height 66
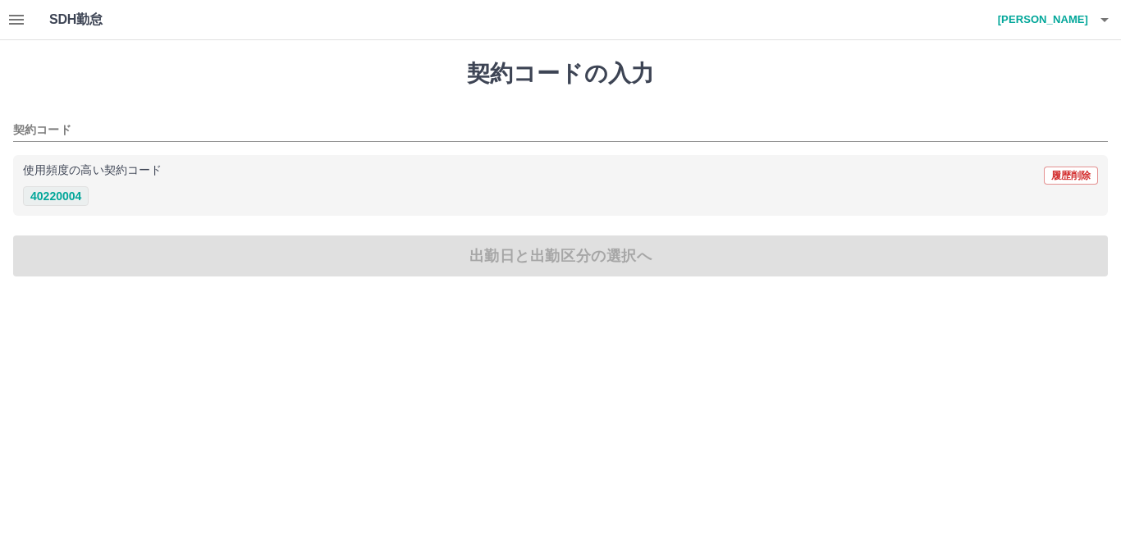
click at [75, 196] on button "40220004" at bounding box center [56, 196] width 66 height 20
type input "********"
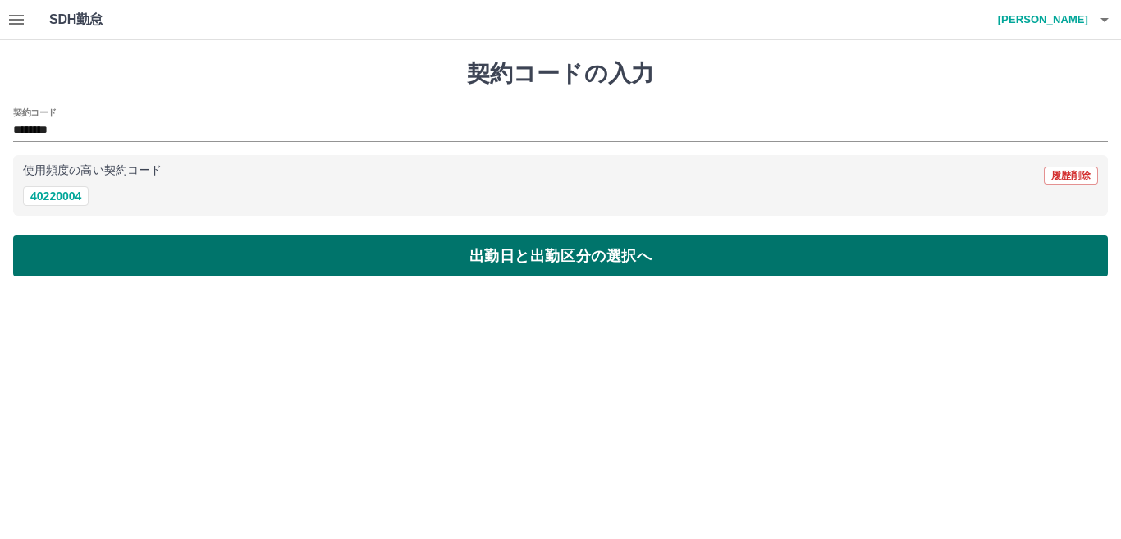
click at [142, 256] on button "出勤日と出勤区分の選択へ" at bounding box center [560, 256] width 1095 height 41
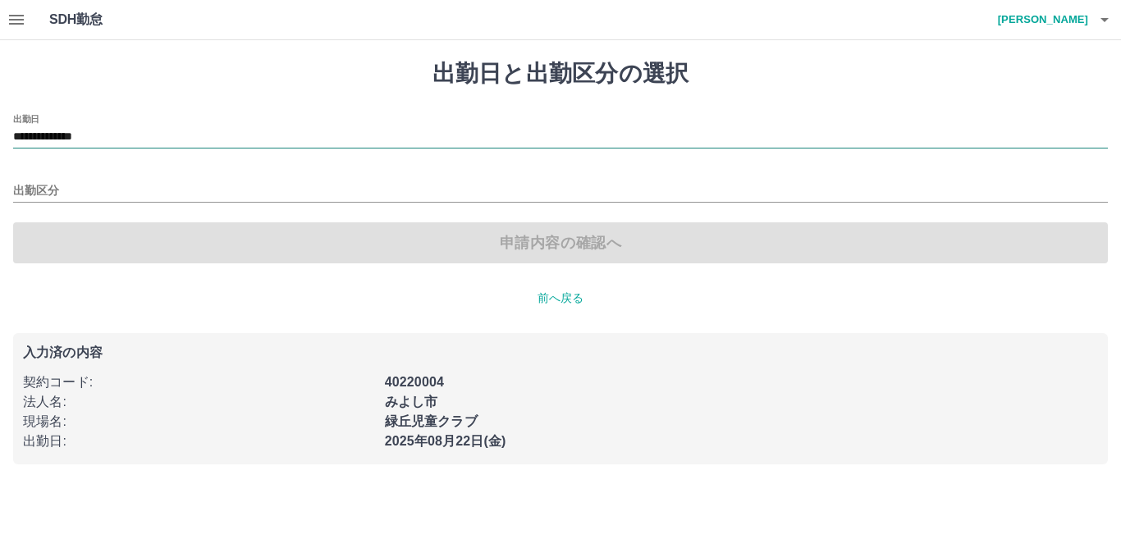
click at [166, 136] on input "**********" at bounding box center [560, 137] width 1095 height 21
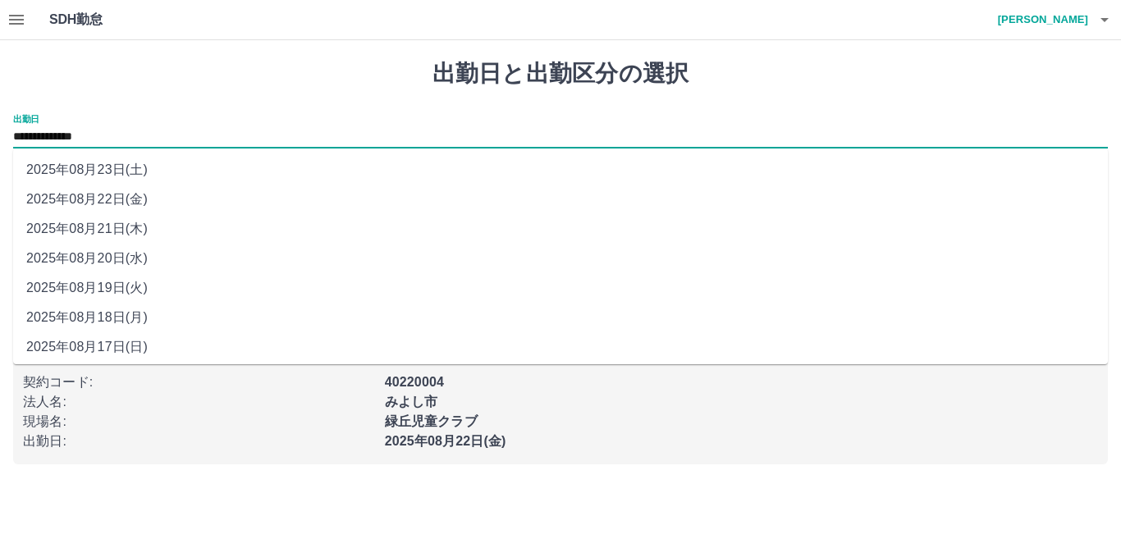
click at [123, 229] on li "2025年08月21日(木)" at bounding box center [560, 229] width 1095 height 30
type input "**********"
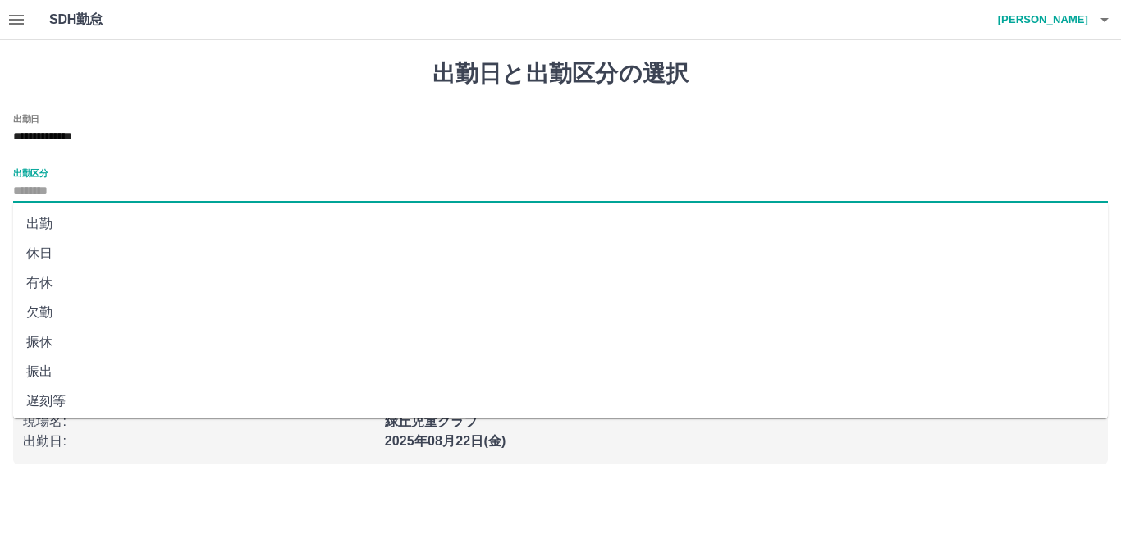
click at [93, 188] on input "出勤区分" at bounding box center [560, 191] width 1095 height 21
click at [39, 224] on li "出勤" at bounding box center [560, 224] width 1095 height 30
type input "**"
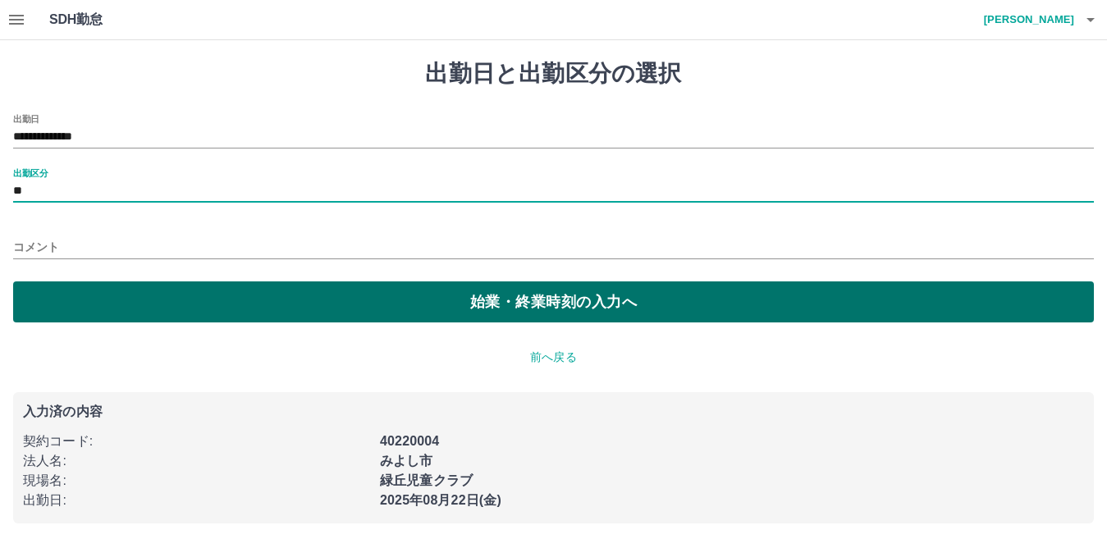
click at [166, 307] on button "始業・終業時刻の入力へ" at bounding box center [553, 302] width 1081 height 41
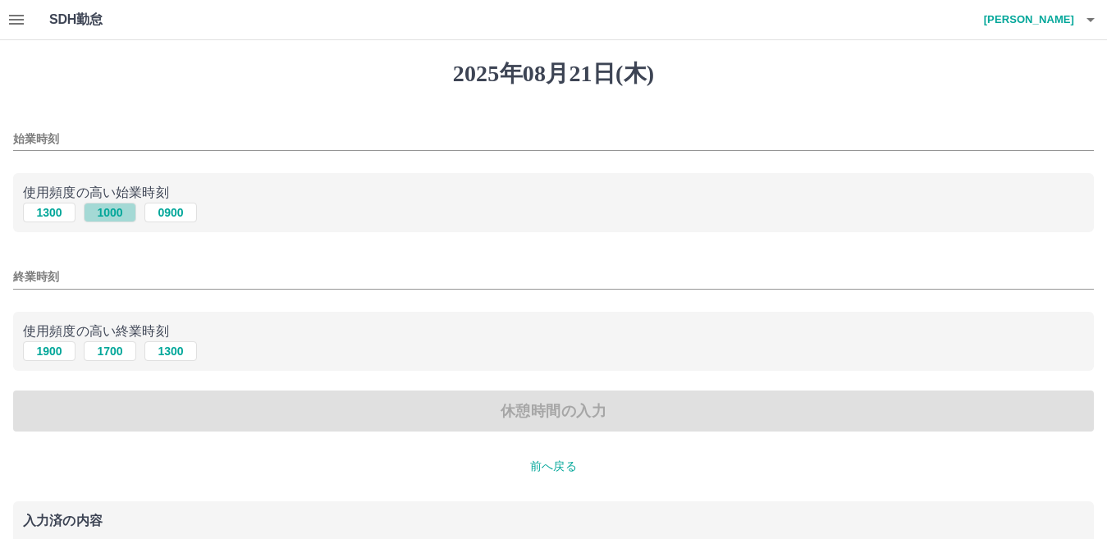
click at [109, 213] on button "1000" at bounding box center [110, 213] width 53 height 20
type input "****"
click at [47, 350] on button "1900" at bounding box center [49, 351] width 53 height 20
type input "****"
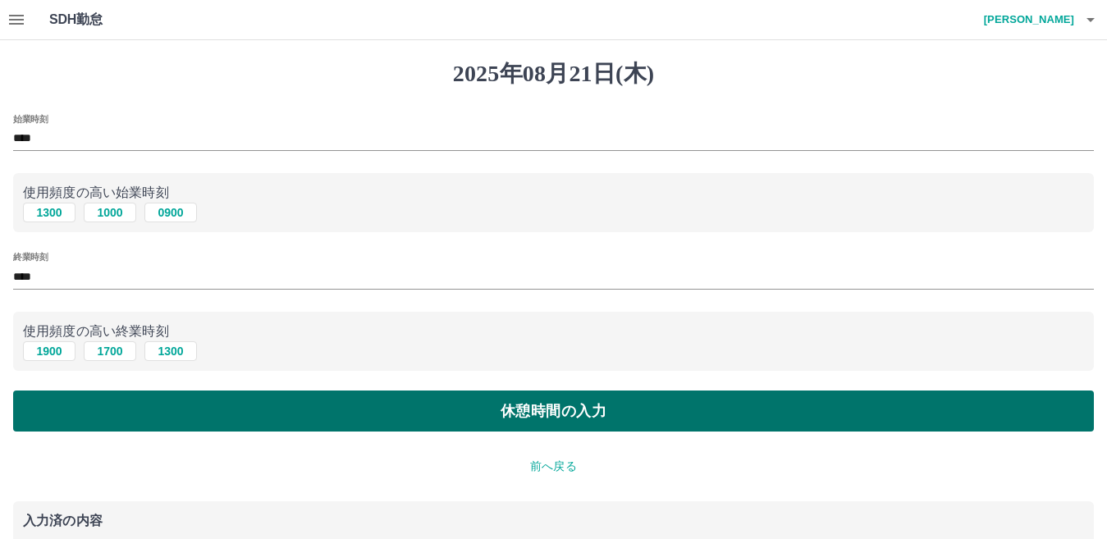
click at [212, 417] on button "休憩時間の入力" at bounding box center [553, 411] width 1081 height 41
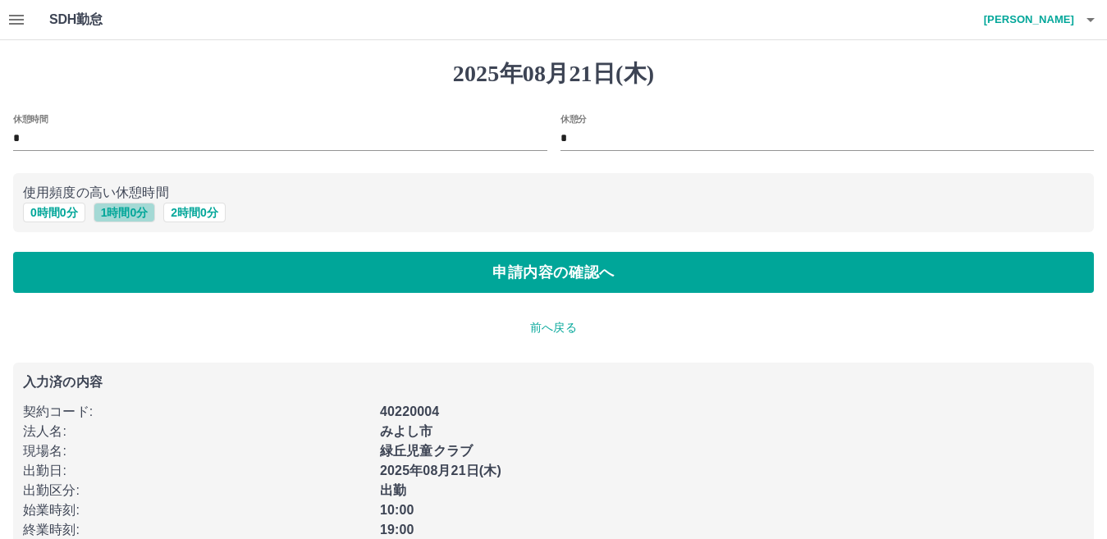
click at [125, 213] on button "1 時間 0 分" at bounding box center [125, 213] width 62 height 20
type input "*"
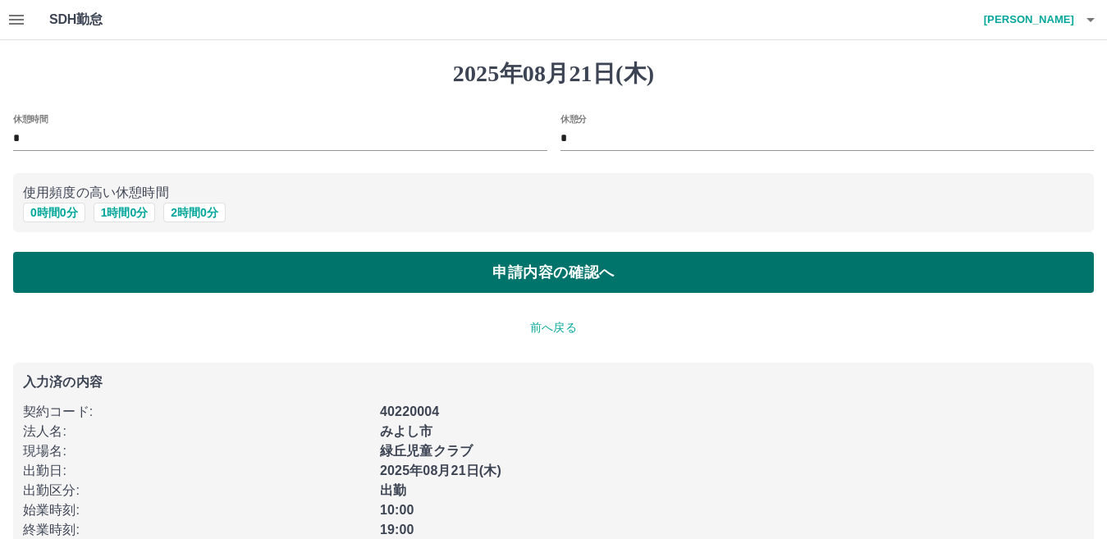
click at [177, 273] on button "申請内容の確認へ" at bounding box center [553, 272] width 1081 height 41
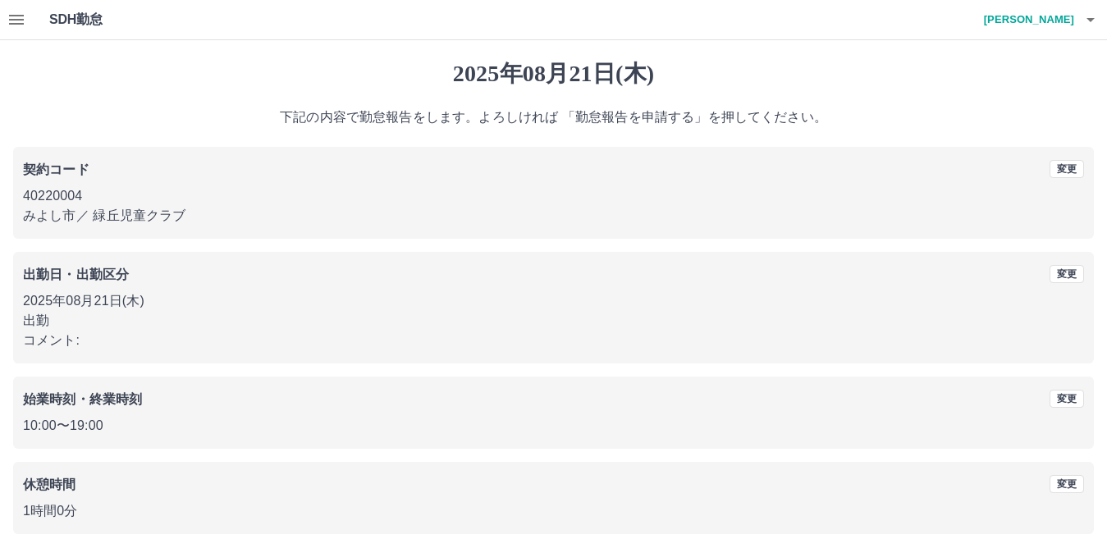
scroll to position [76, 0]
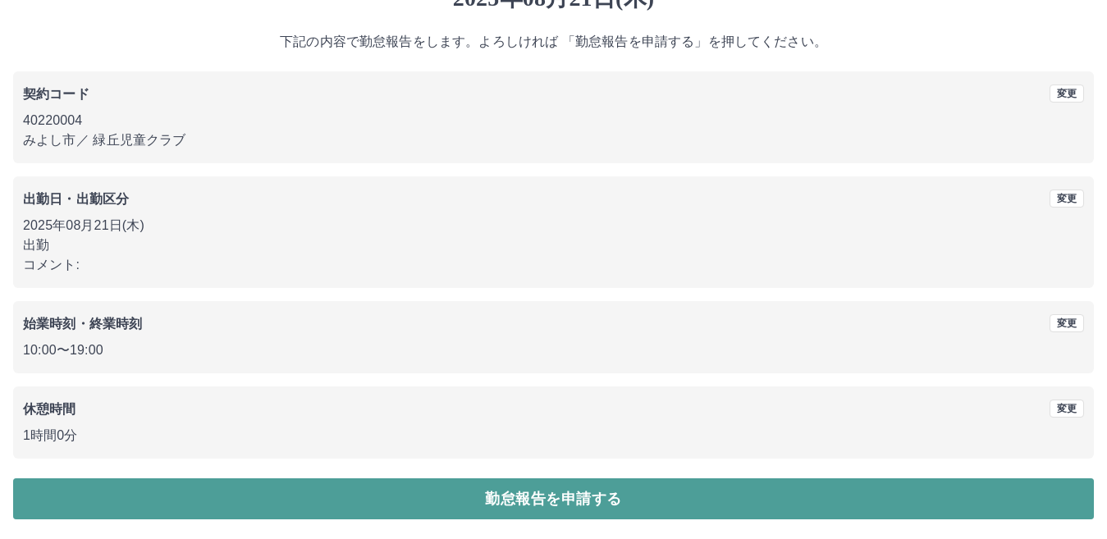
click at [387, 506] on button "勤怠報告を申請する" at bounding box center [553, 499] width 1081 height 41
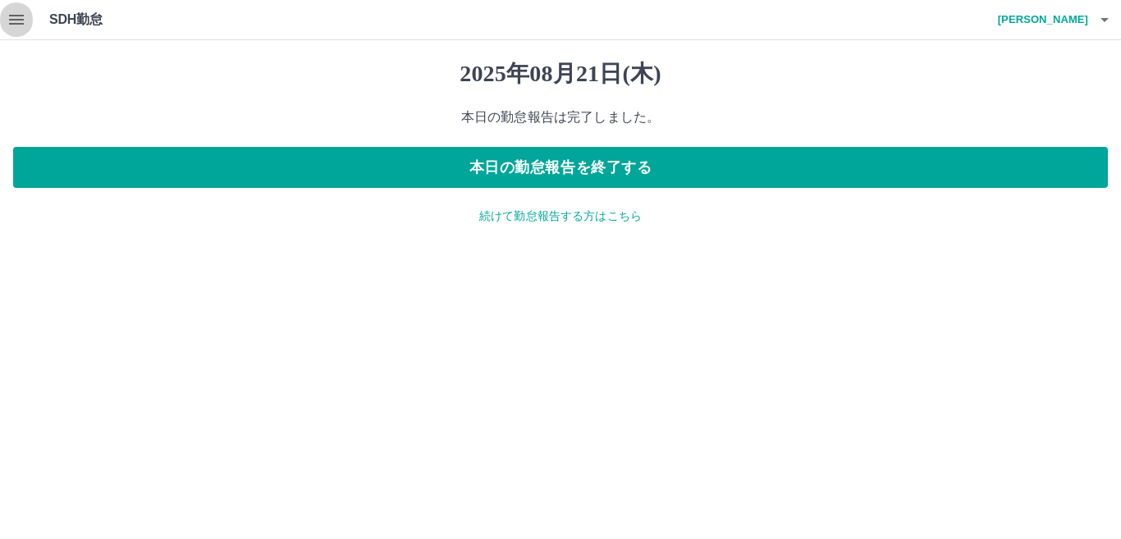
click at [13, 21] on icon "button" at bounding box center [17, 20] width 20 height 20
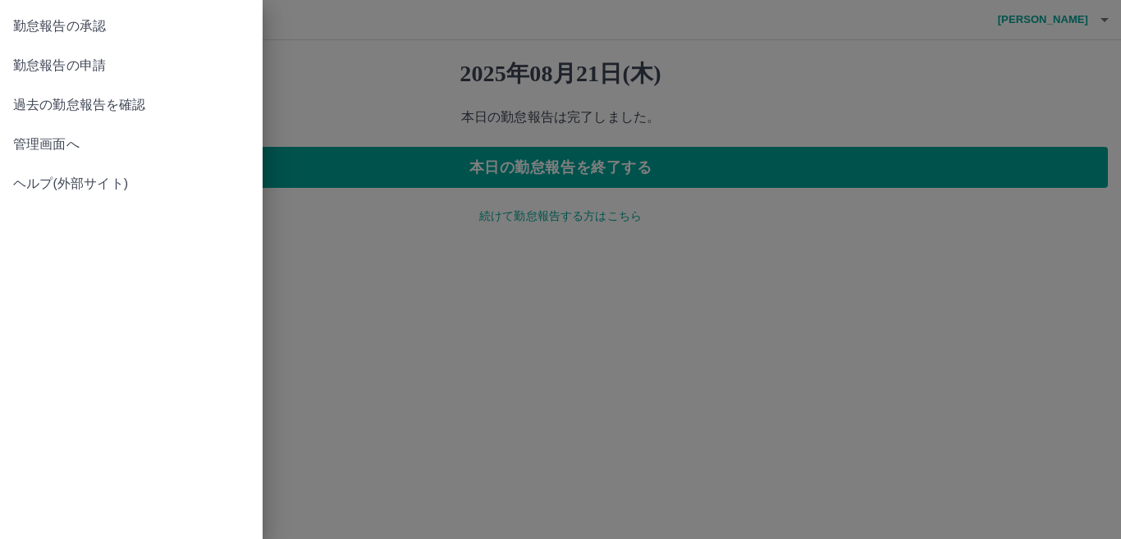
click at [42, 146] on span "管理画面へ" at bounding box center [131, 145] width 236 height 20
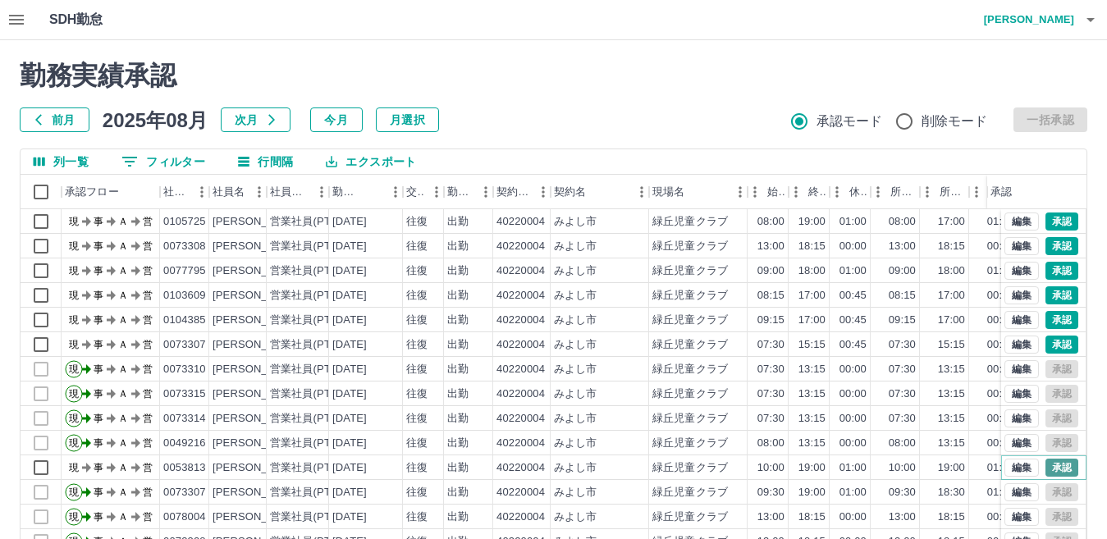
click at [1059, 468] on button "承認" at bounding box center [1062, 468] width 33 height 18
